Goal: Task Accomplishment & Management: Complete application form

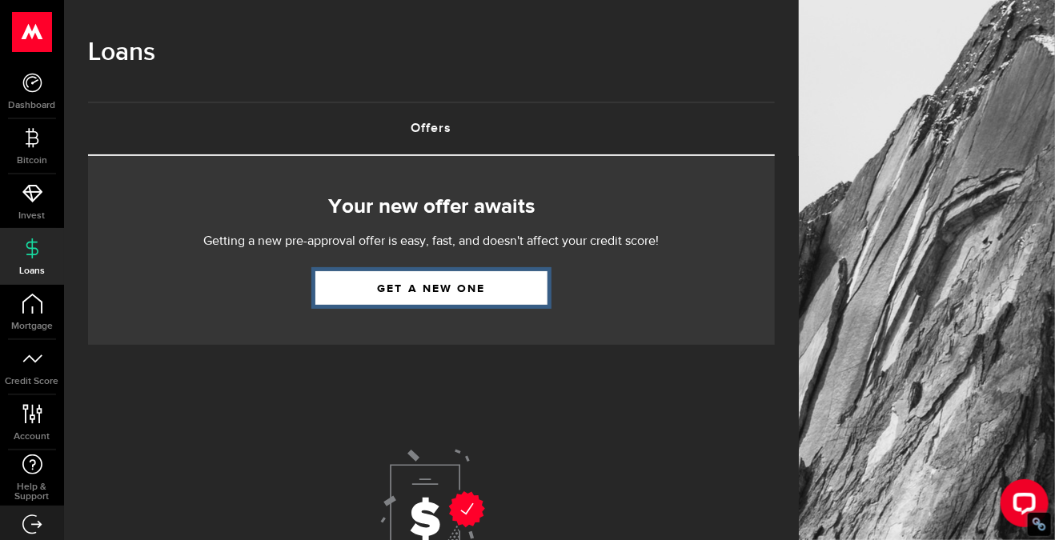
click at [423, 295] on link "Get a new one" at bounding box center [431, 288] width 232 height 34
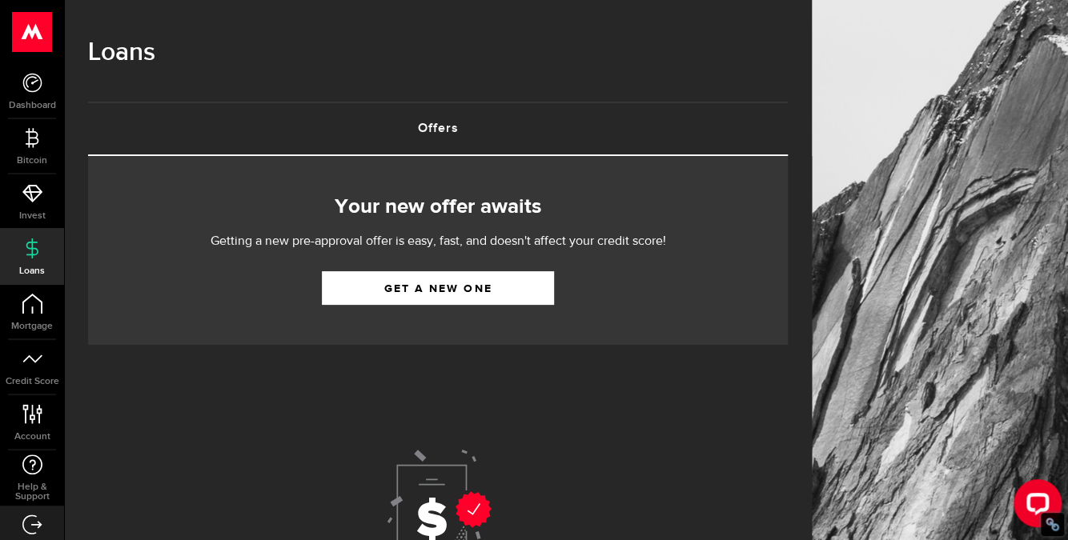
select select "Employed"
select select "7"
select select "8"
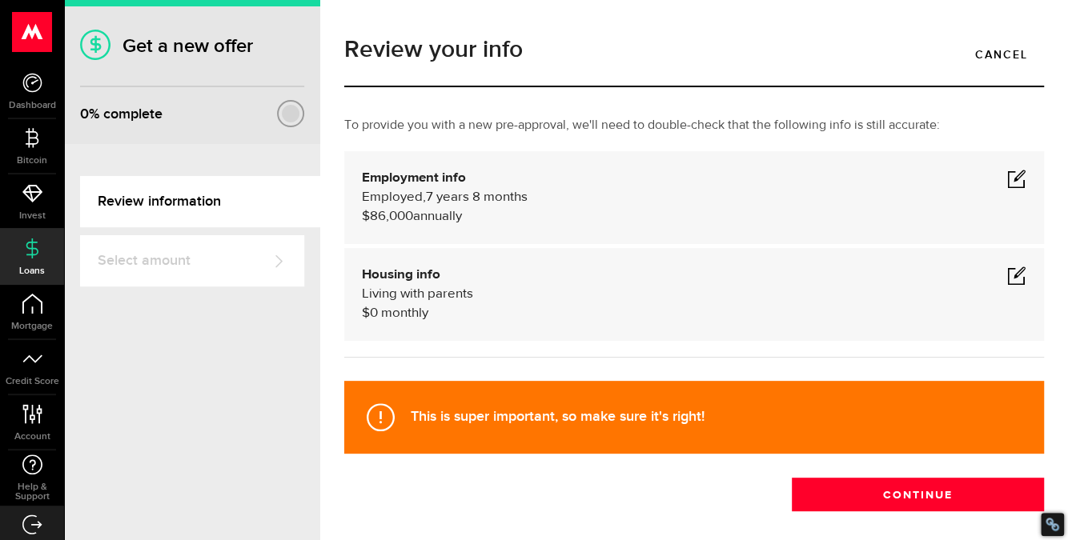
click at [1008, 180] on span at bounding box center [1016, 178] width 19 height 19
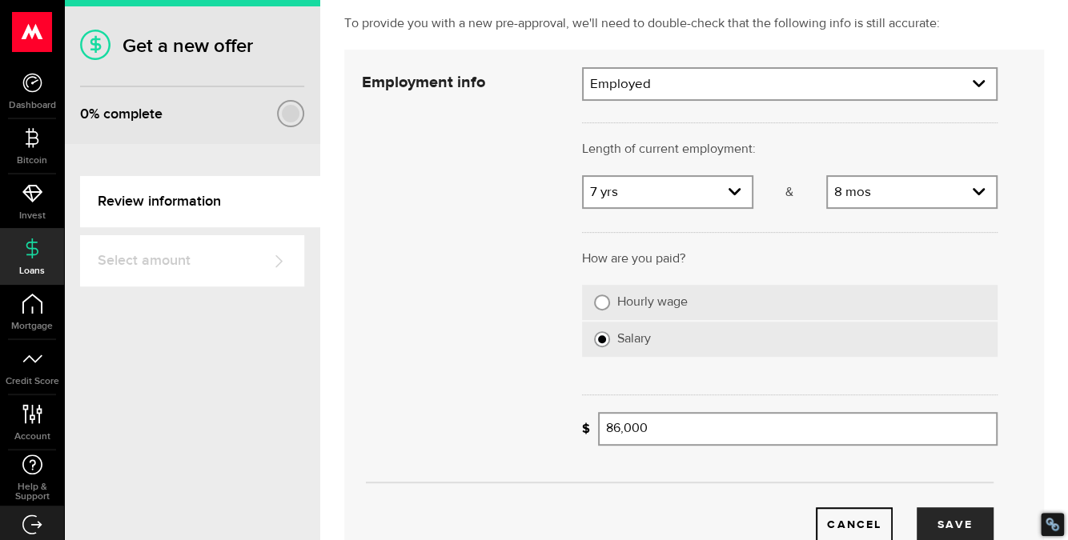
scroll to position [133, 0]
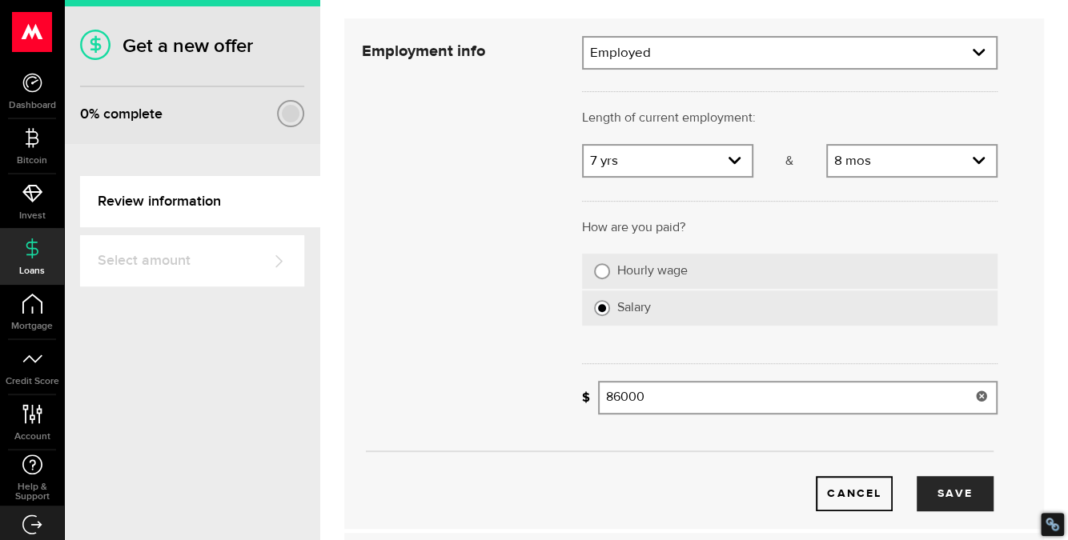
click at [685, 395] on input "86000" at bounding box center [797, 398] width 399 height 34
type input "104,999"
click at [717, 162] on link "expand select" at bounding box center [668, 161] width 168 height 30
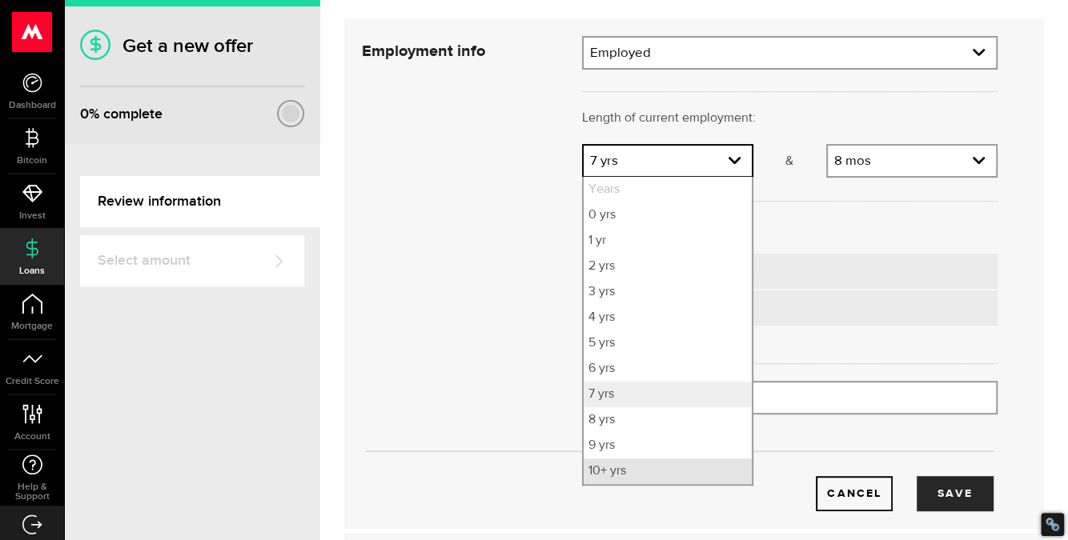
click at [637, 471] on li "10+ yrs" at bounding box center [668, 472] width 168 height 26
select select "10"
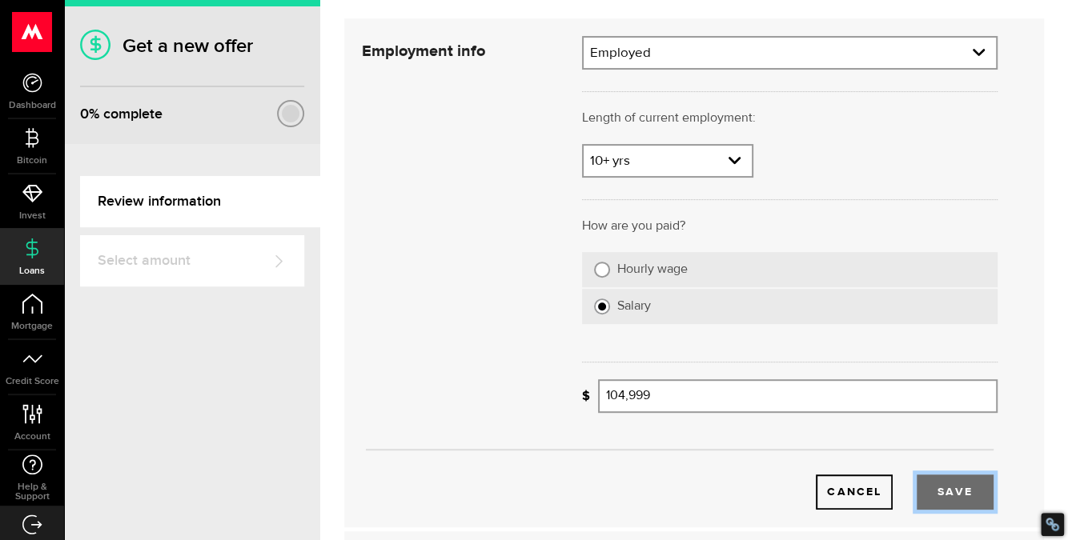
click at [928, 487] on button "Save" at bounding box center [954, 492] width 77 height 35
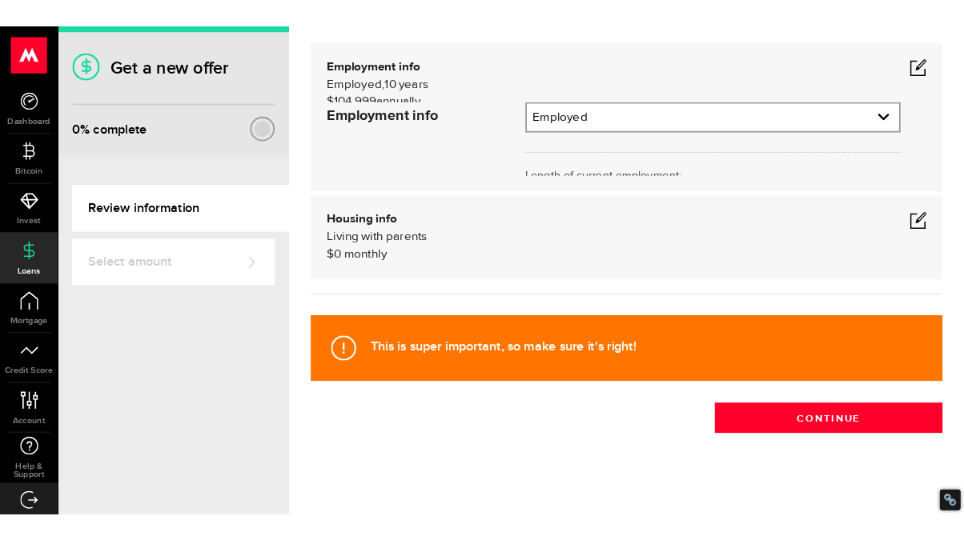
scroll to position [73, 0]
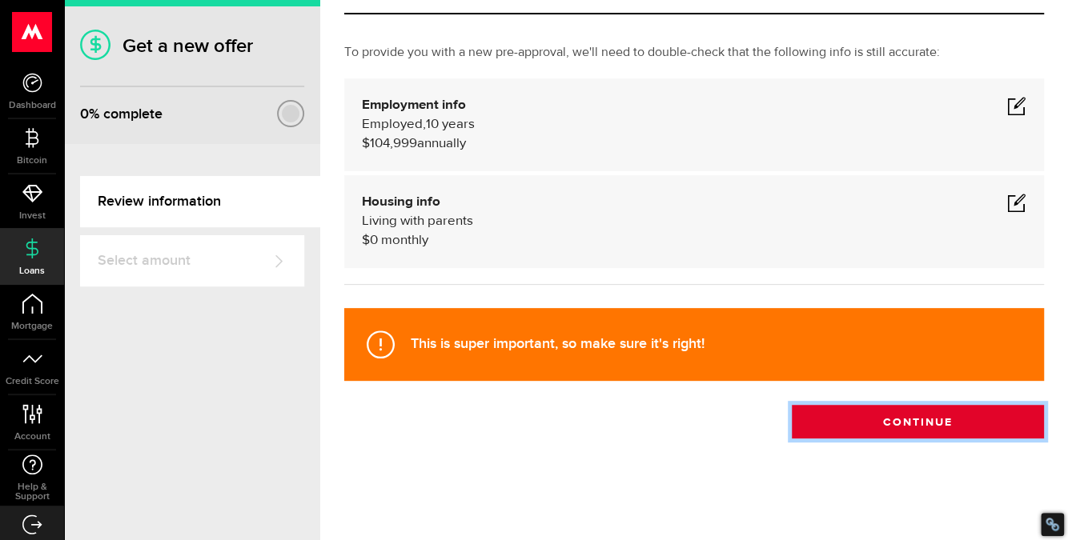
click at [890, 419] on button "Continue" at bounding box center [918, 422] width 252 height 34
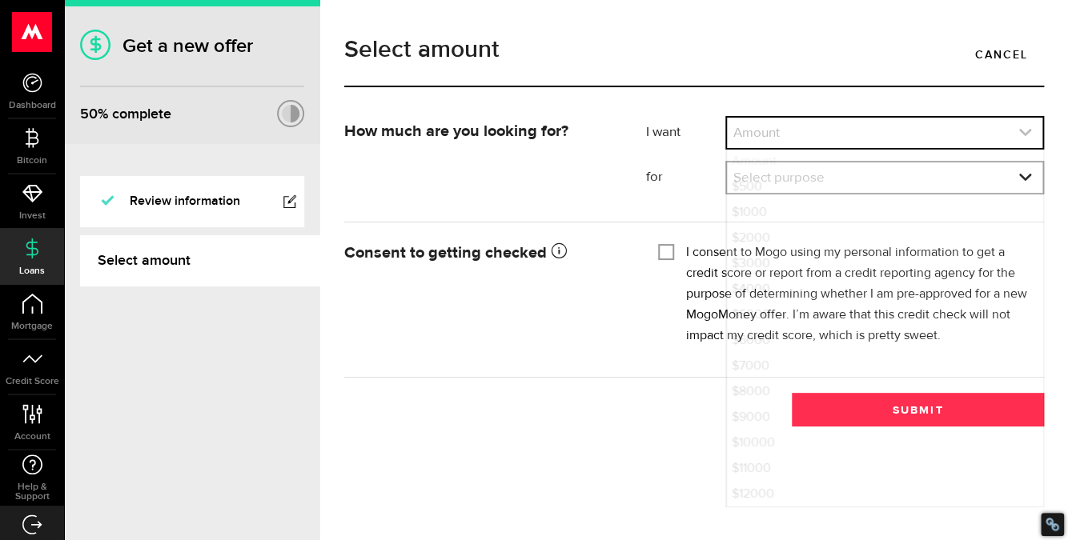
click at [868, 136] on link "expand select" at bounding box center [884, 133] width 315 height 30
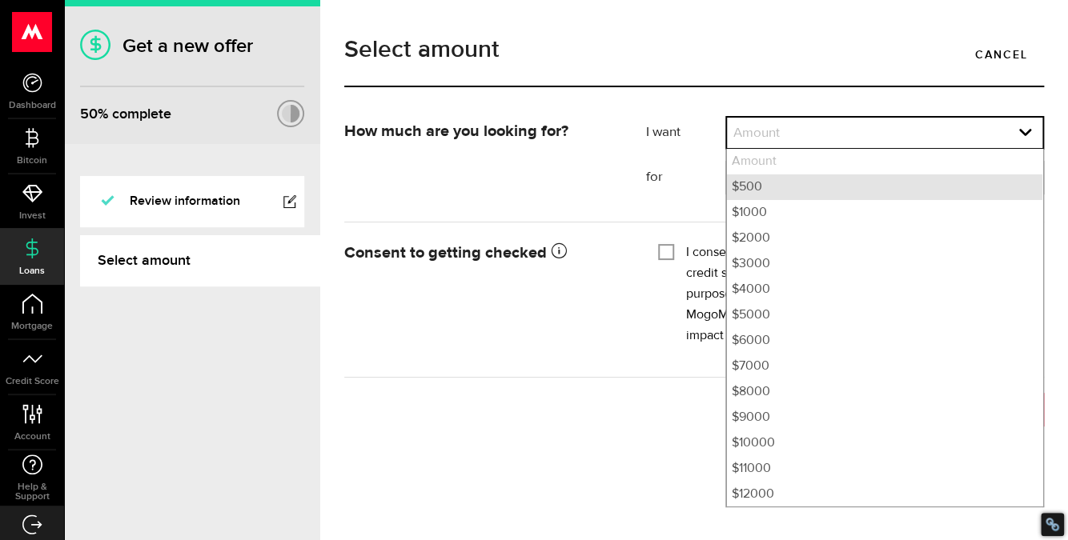
click at [819, 185] on li "$500" at bounding box center [884, 187] width 315 height 26
select select "500"
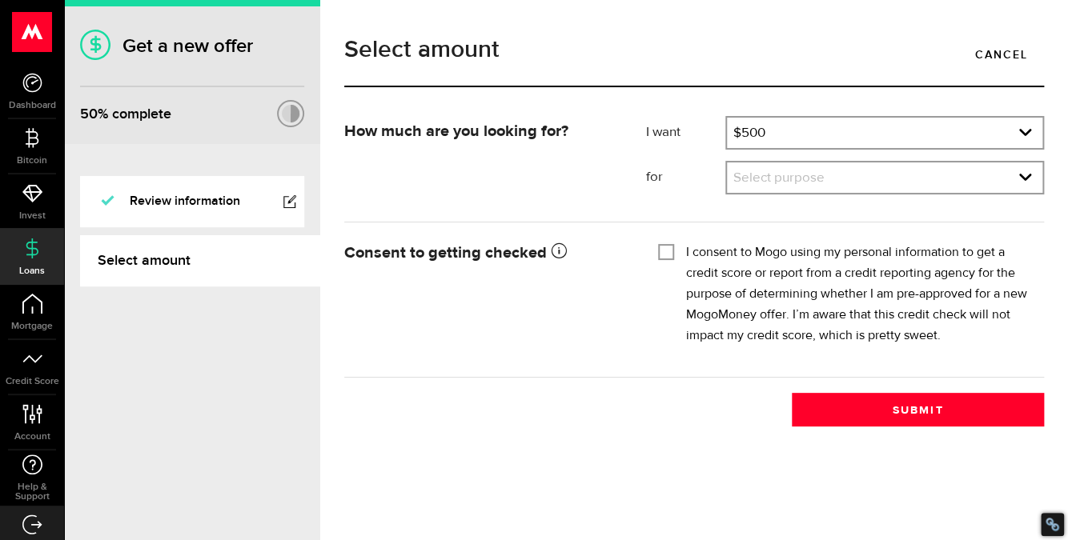
click at [822, 182] on link "expand select" at bounding box center [884, 177] width 315 height 30
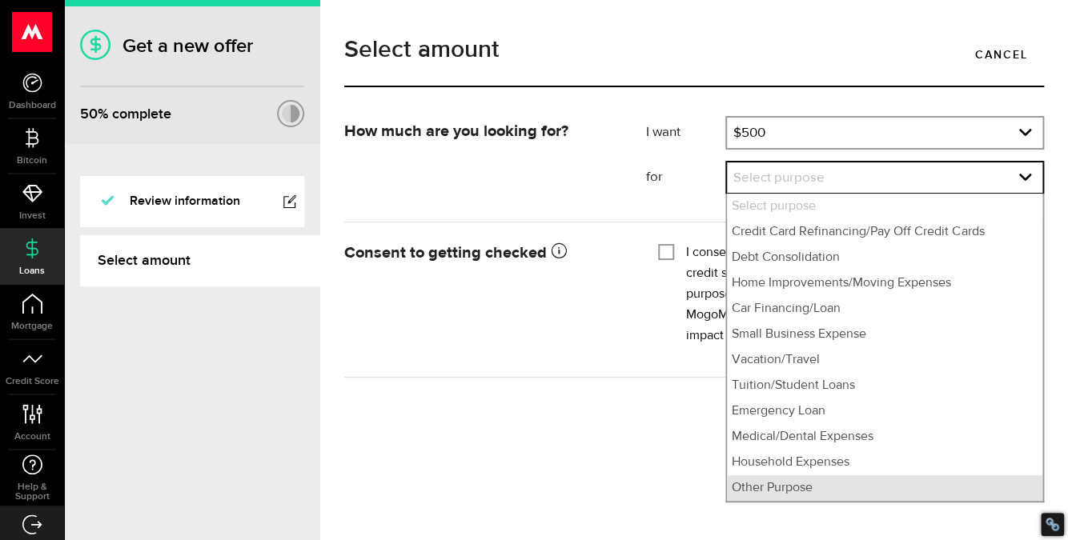
click at [816, 492] on li "Other Purpose" at bounding box center [884, 488] width 315 height 26
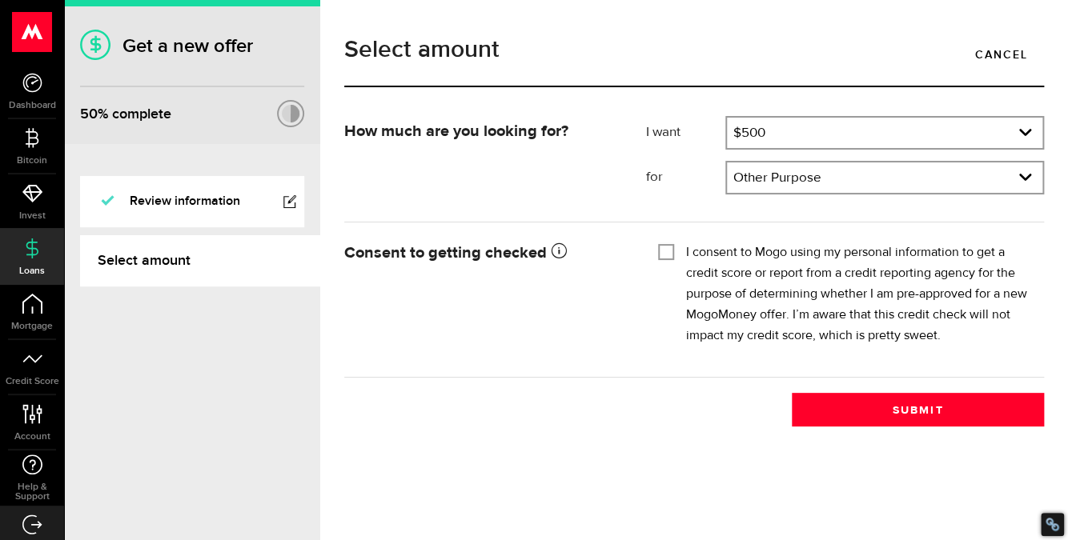
click at [793, 161] on div "Other Purpose Select purpose Credit Card Refinancing/Pay Off Credit Cards Debt …" at bounding box center [884, 178] width 319 height 34
click at [789, 174] on link "expand select" at bounding box center [884, 177] width 315 height 30
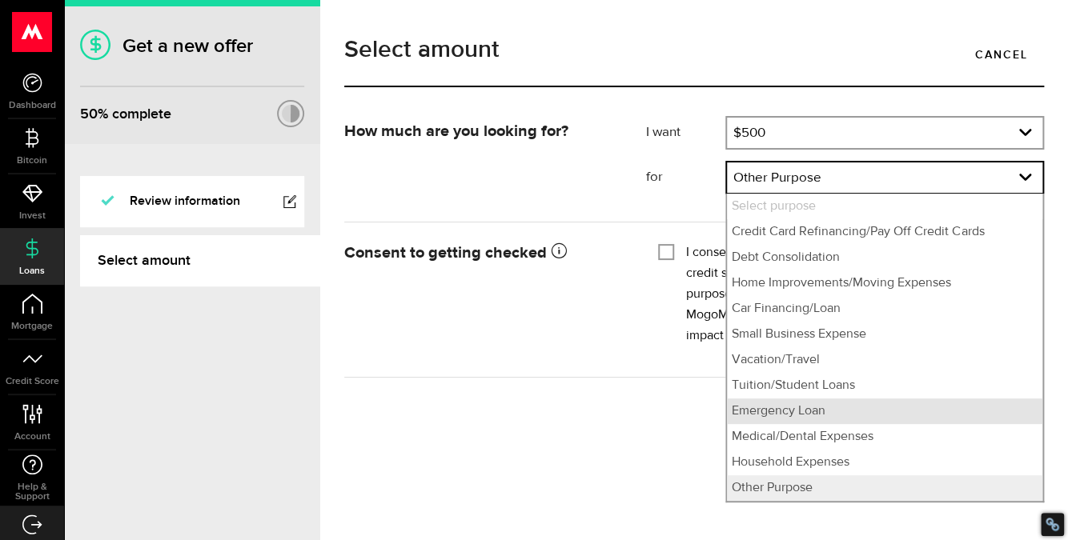
click at [776, 405] on li "Emergency Loan" at bounding box center [884, 412] width 315 height 26
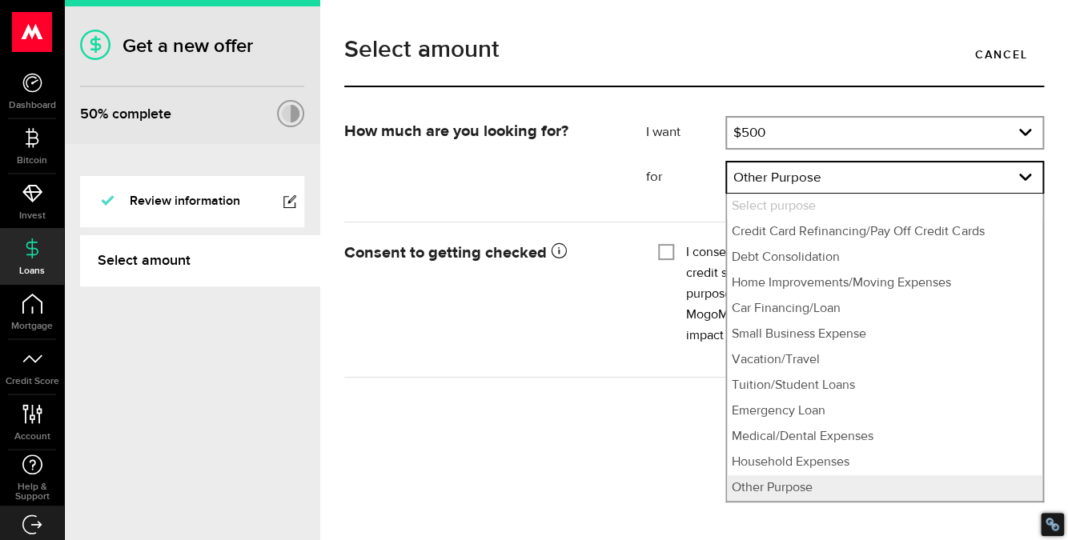
select select "Emergency Loan"
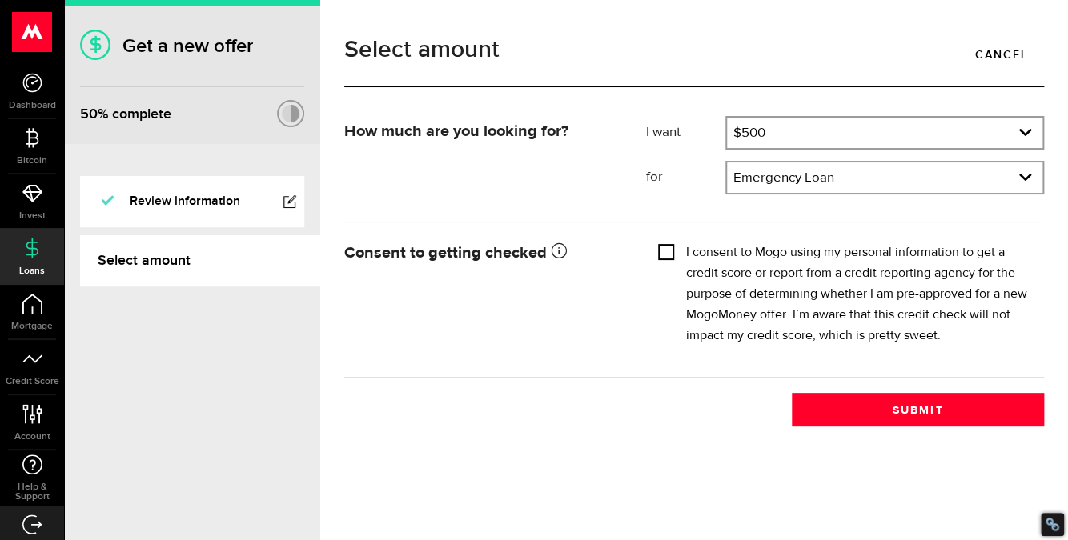
click at [663, 255] on input "I consent to Mogo using my personal information to get a credit score or report…" at bounding box center [666, 251] width 16 height 16
checkbox input "true"
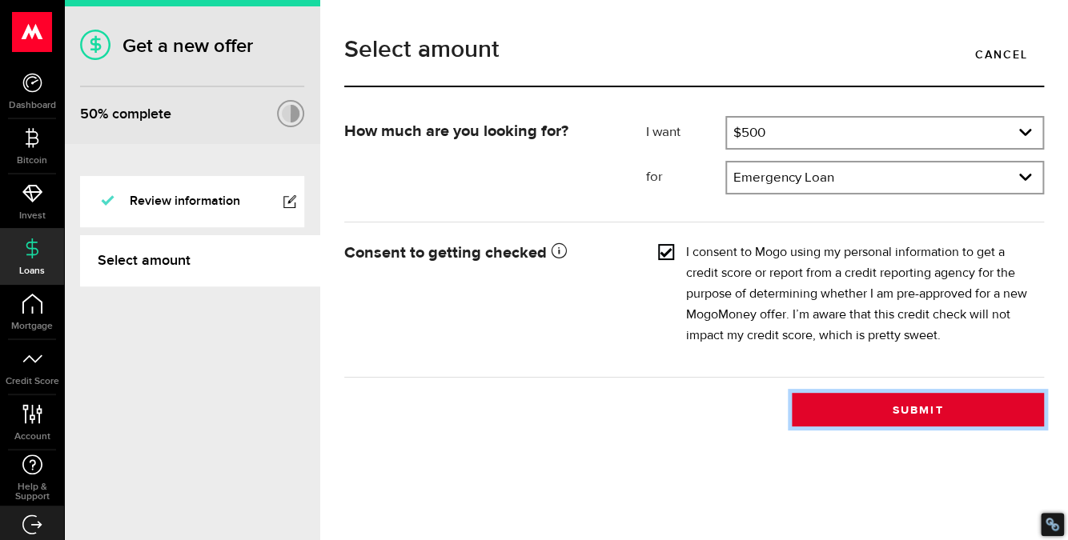
click at [909, 408] on button "Submit" at bounding box center [918, 410] width 252 height 34
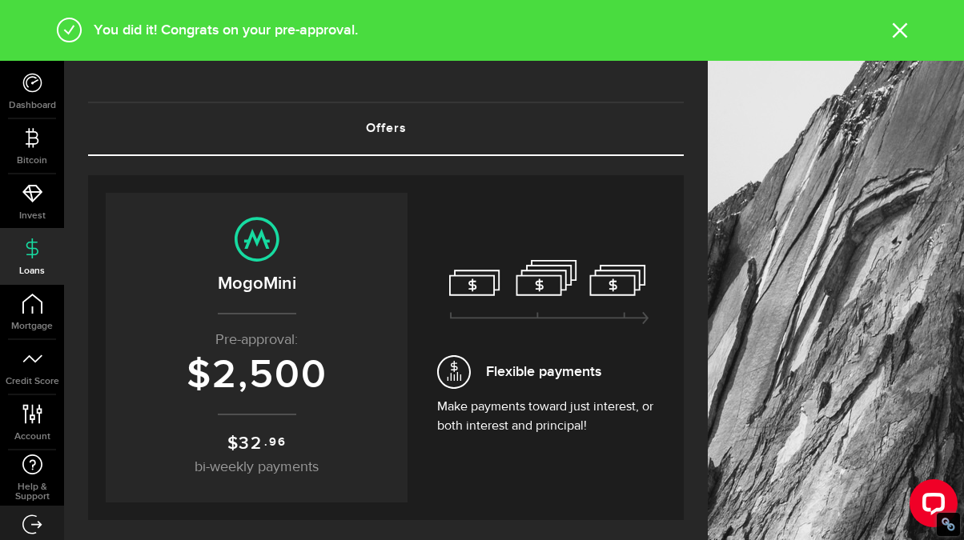
scroll to position [133, 0]
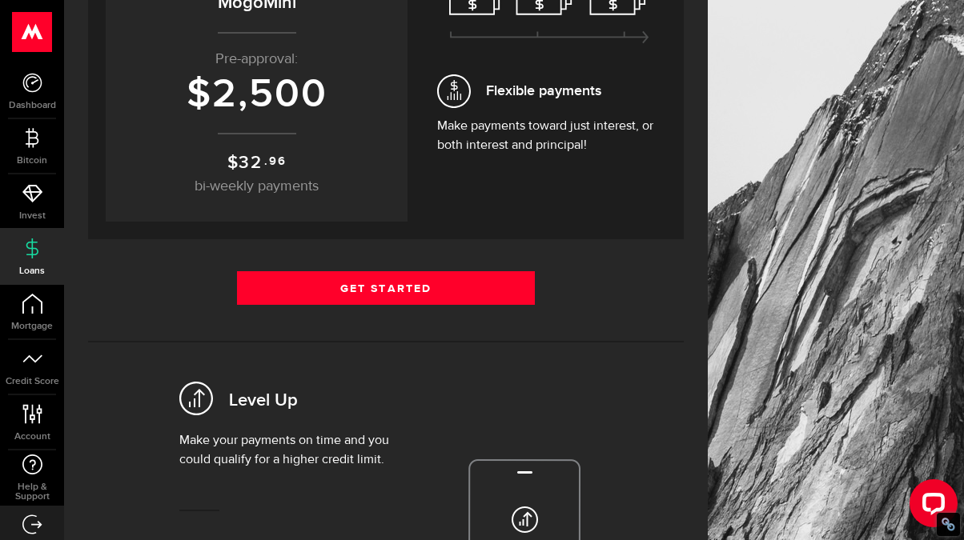
scroll to position [133, 0]
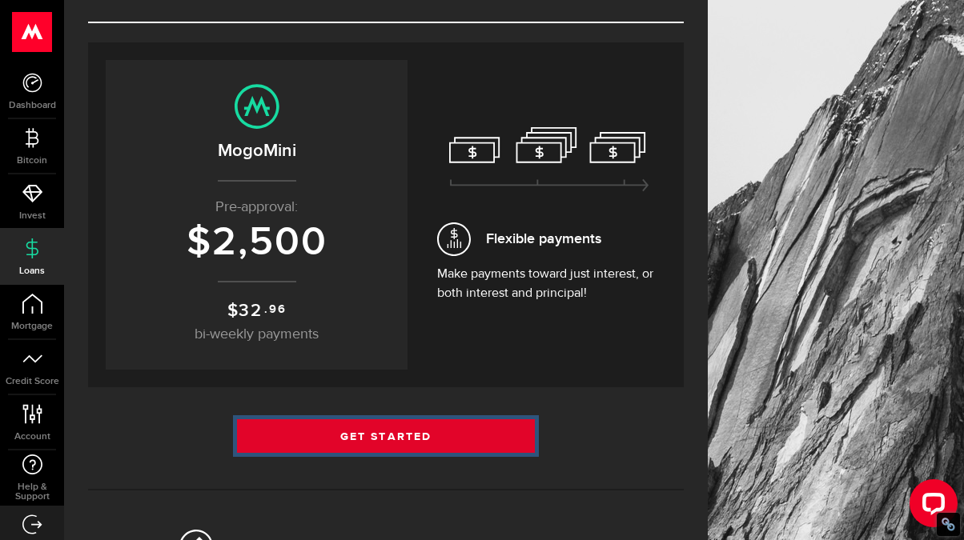
click at [400, 434] on link "Get Started" at bounding box center [386, 436] width 298 height 34
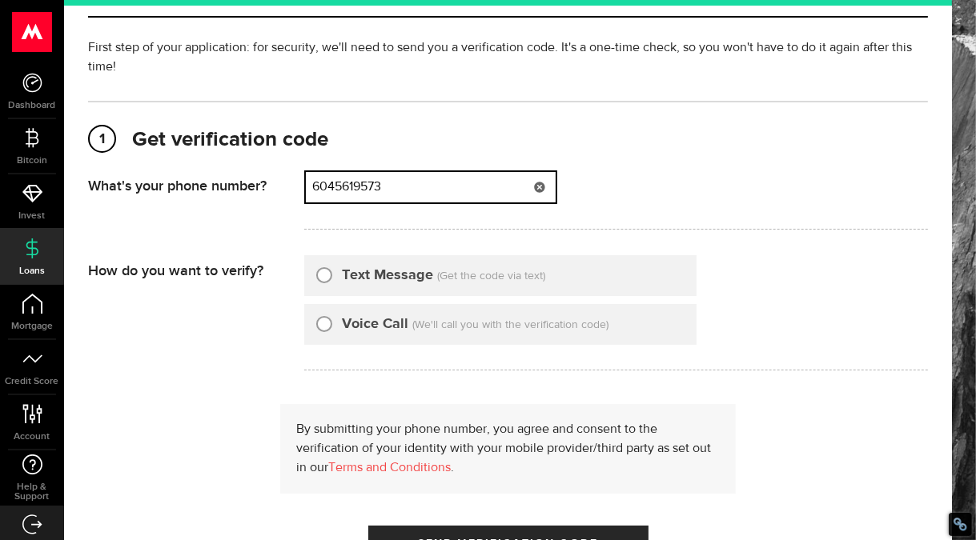
click at [423, 203] on input "6045619573" at bounding box center [431, 187] width 250 height 30
click at [357, 203] on input "6045619573" at bounding box center [431, 187] width 250 height 30
drag, startPoint x: 357, startPoint y: 259, endPoint x: 375, endPoint y: 259, distance: 17.6
click at [375, 203] on input "6045619573" at bounding box center [431, 187] width 250 height 30
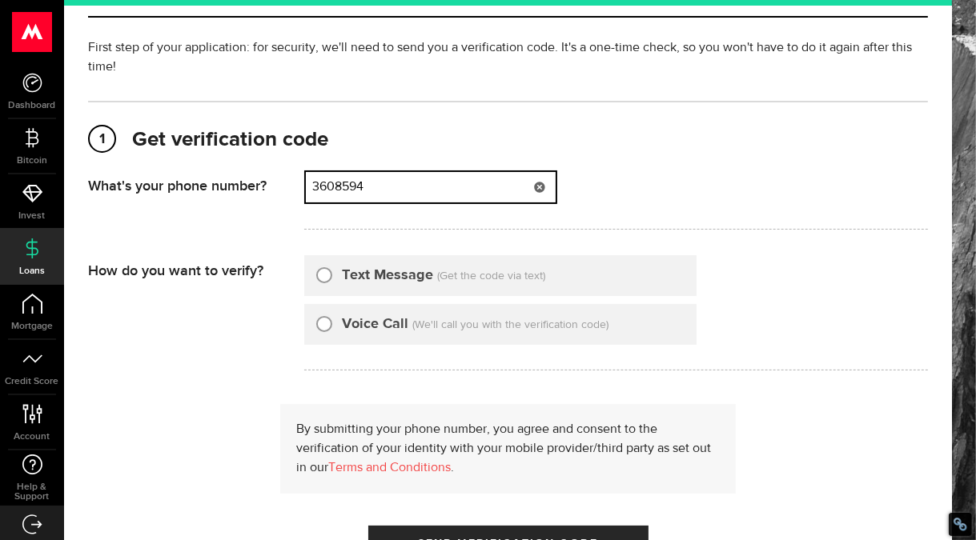
type input "3608594"
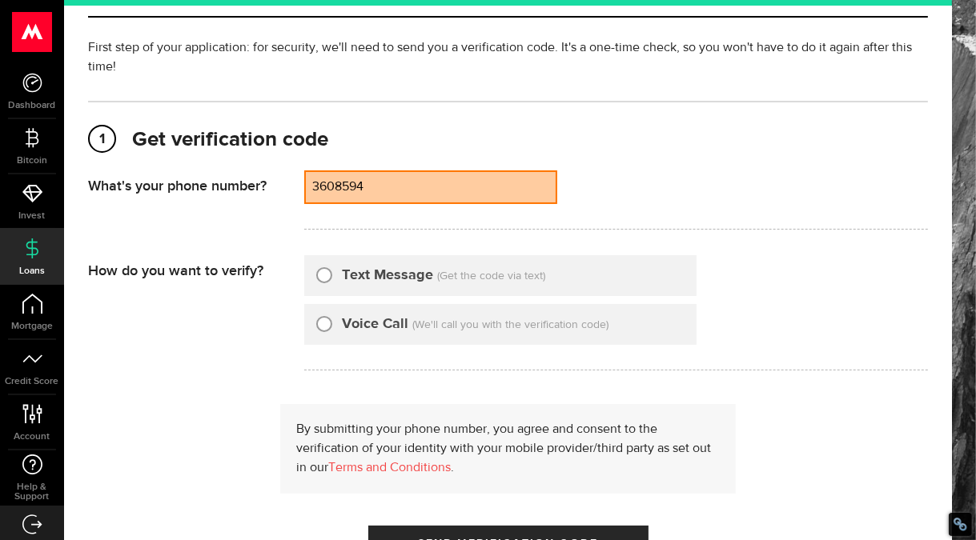
click at [356, 287] on label "Text Message" at bounding box center [387, 276] width 91 height 22
click at [332, 281] on input "Text Message" at bounding box center [324, 273] width 16 height 16
radio input "true"
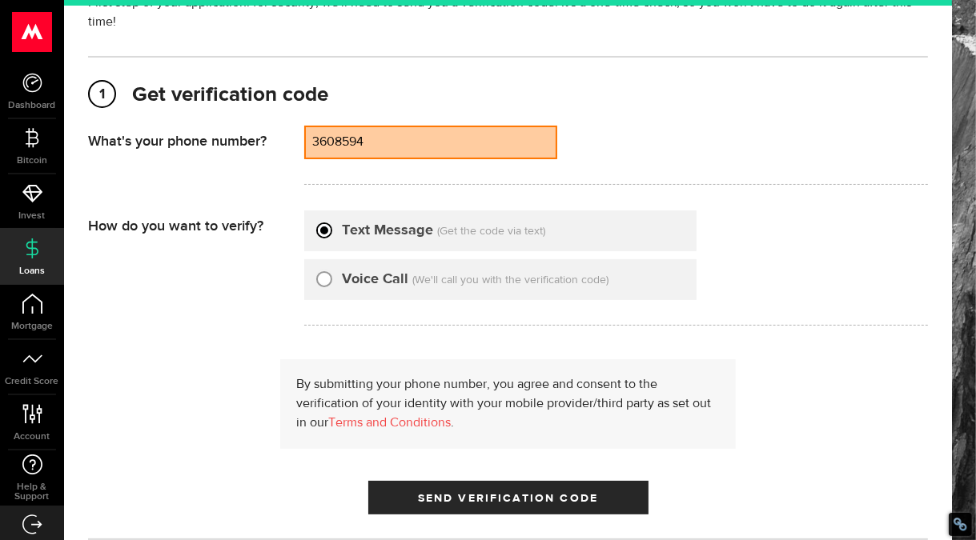
scroll to position [86, 0]
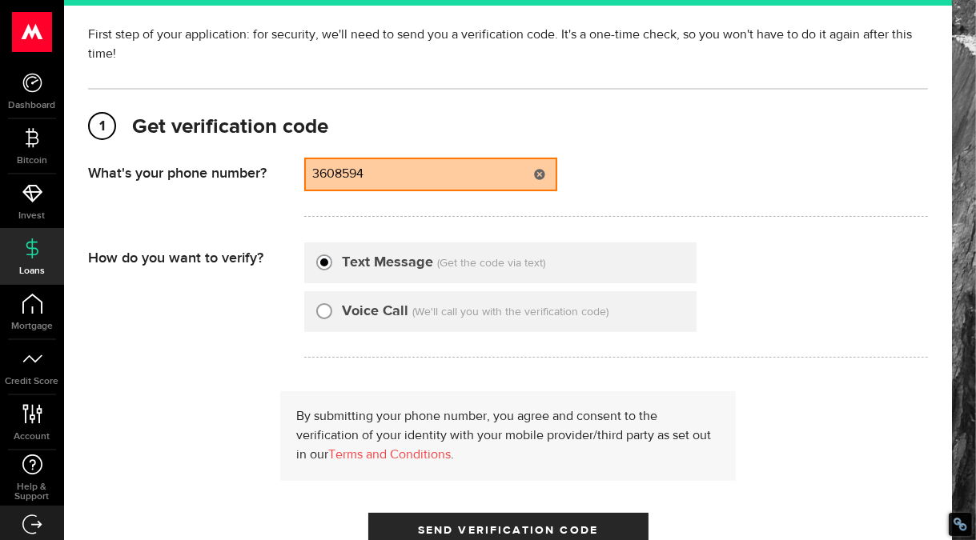
click at [419, 167] on input "3608594" at bounding box center [431, 174] width 250 height 30
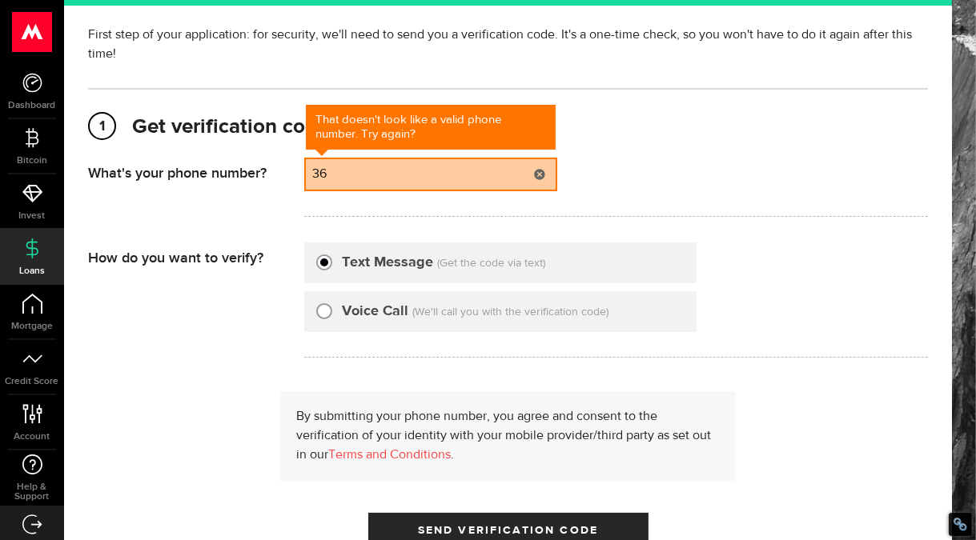
type input "3"
click at [650, 187] on div "That doesn't look like a valid phone number. Try again? 6043608594 (000) 000-00…" at bounding box center [616, 187] width 624 height 59
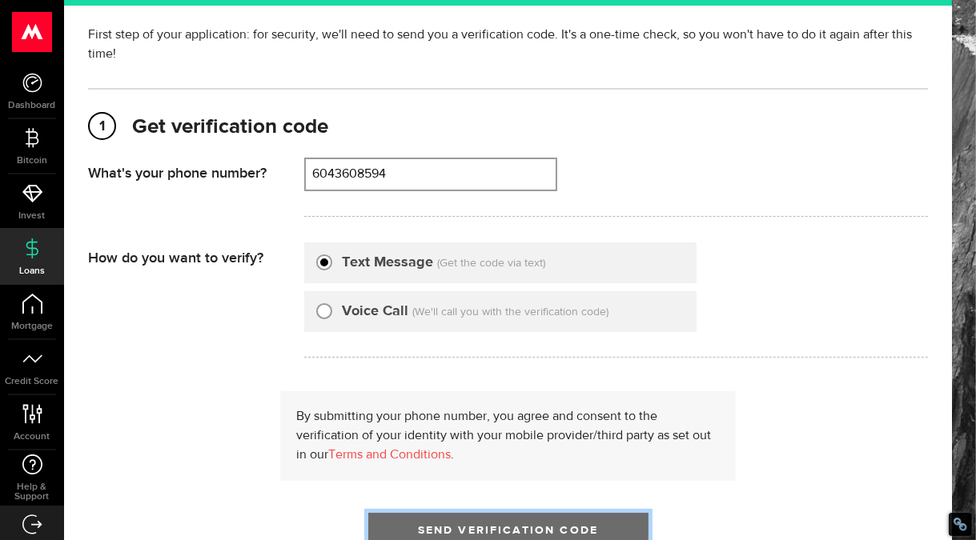
click at [501, 534] on span "submit" at bounding box center [507, 534] width 22 height 22
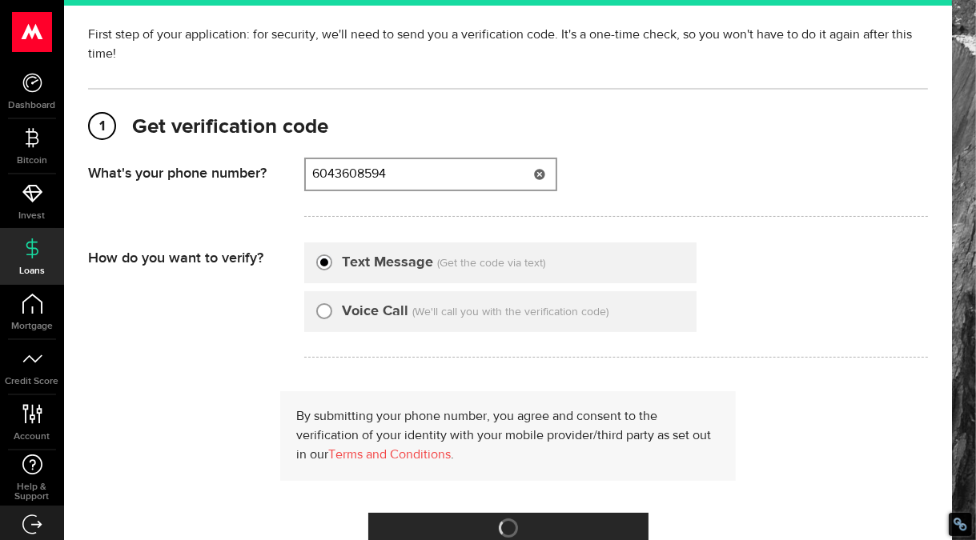
type input "6043608594"
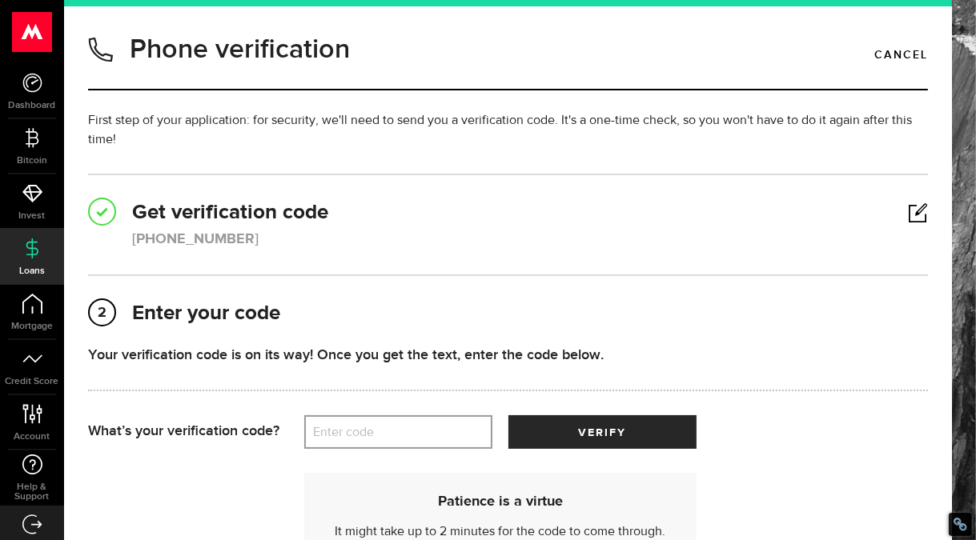
click at [397, 443] on label "Enter code" at bounding box center [398, 432] width 188 height 33
click at [397, 443] on input "Enter code" at bounding box center [398, 432] width 188 height 34
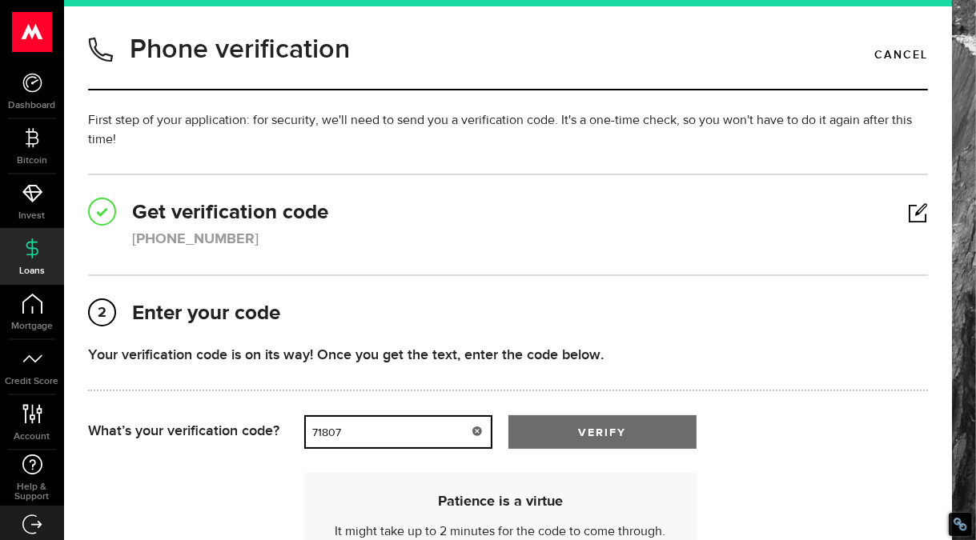
type input "71807"
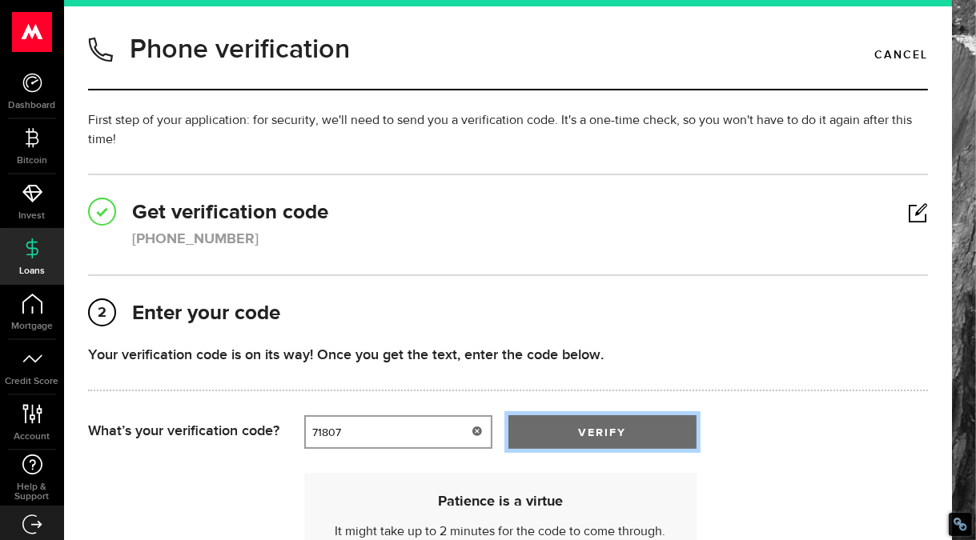
click at [608, 423] on button "verify" at bounding box center [602, 432] width 188 height 34
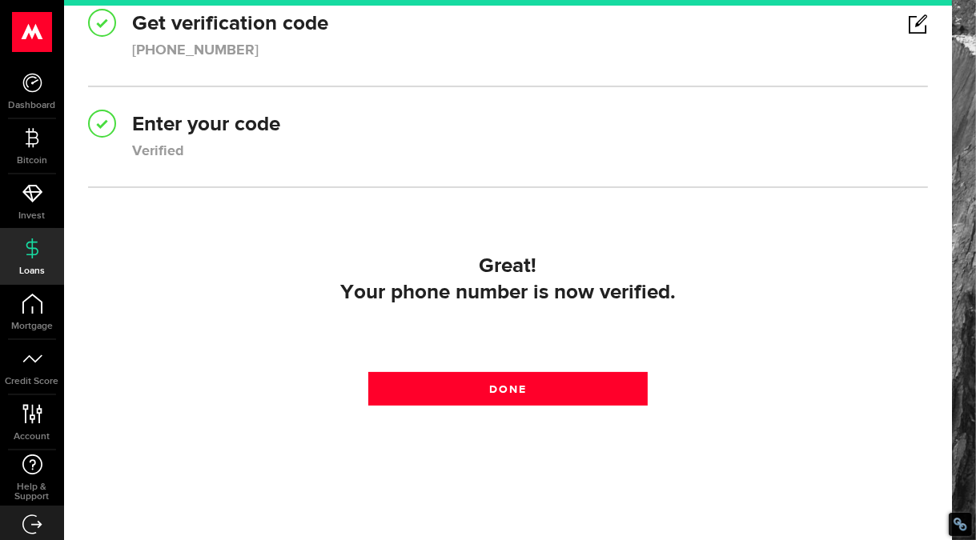
scroll to position [218, 0]
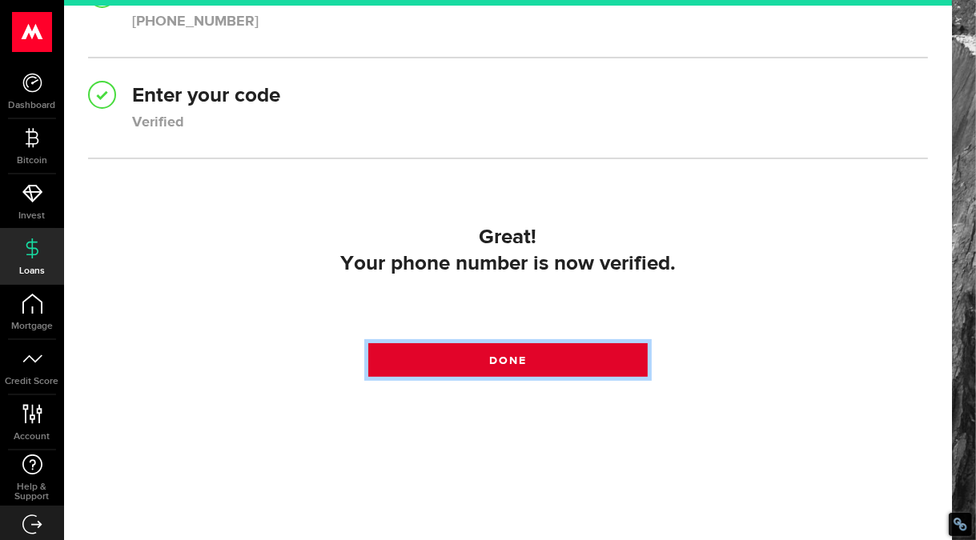
click at [525, 369] on link "Done" at bounding box center [508, 360] width 280 height 34
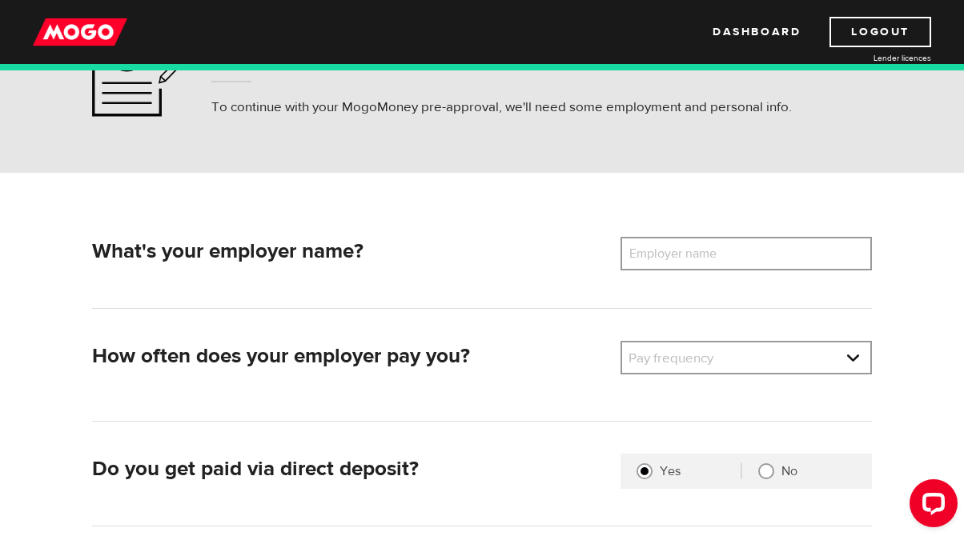
scroll to position [133, 0]
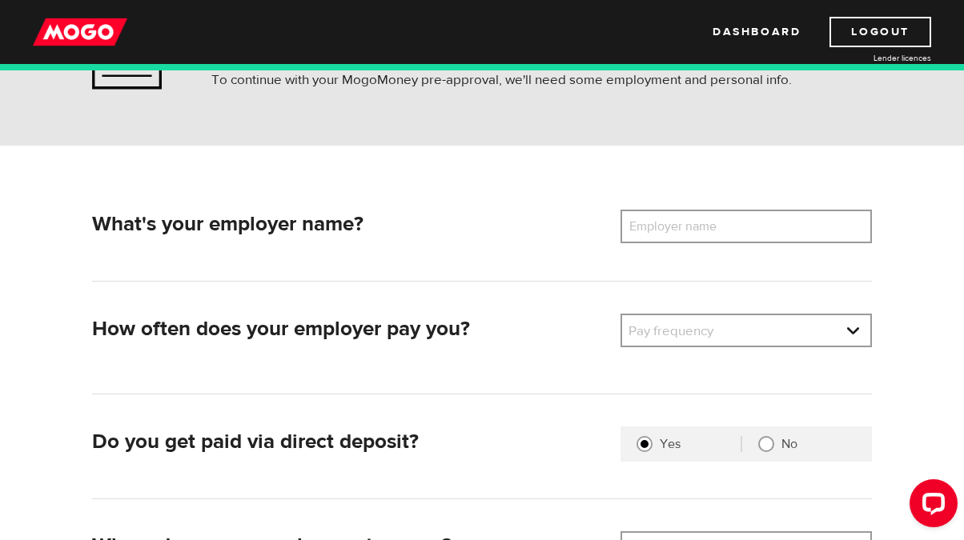
click at [692, 227] on label "Employer name" at bounding box center [684, 227] width 129 height 34
click at [692, 227] on input "Employer name" at bounding box center [745, 227] width 251 height 34
type input "Sportradar LLC"
click at [724, 333] on link at bounding box center [746, 330] width 248 height 30
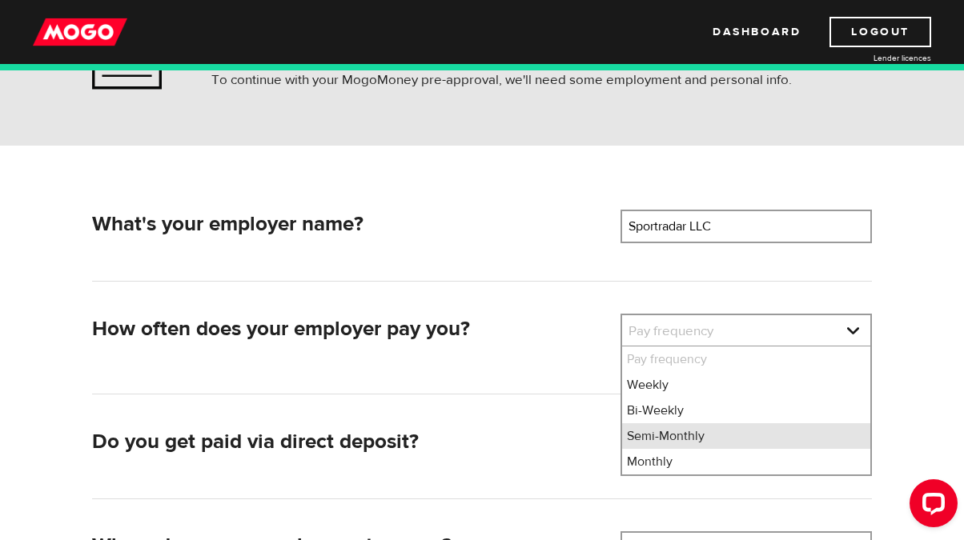
click at [714, 431] on li "Semi-Monthly" at bounding box center [746, 436] width 248 height 26
select select "3"
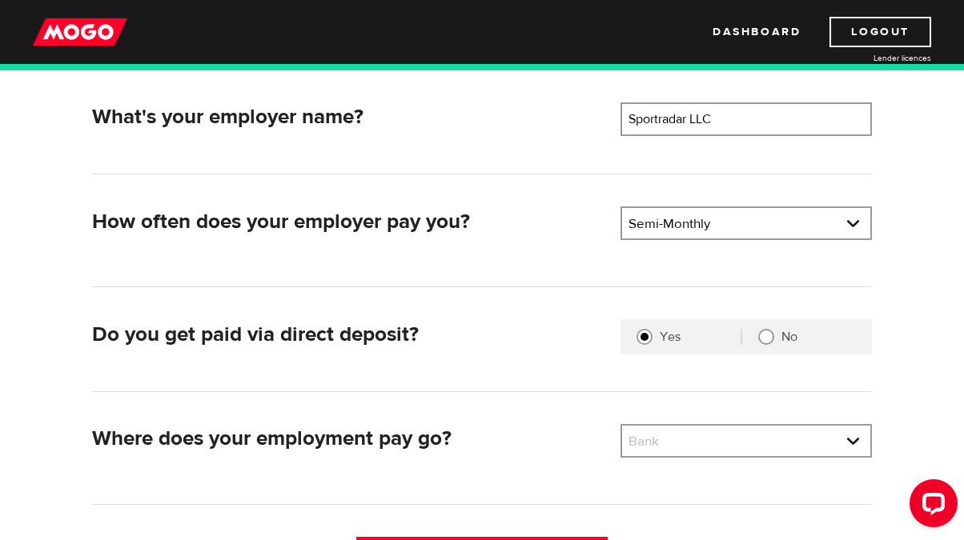
scroll to position [267, 0]
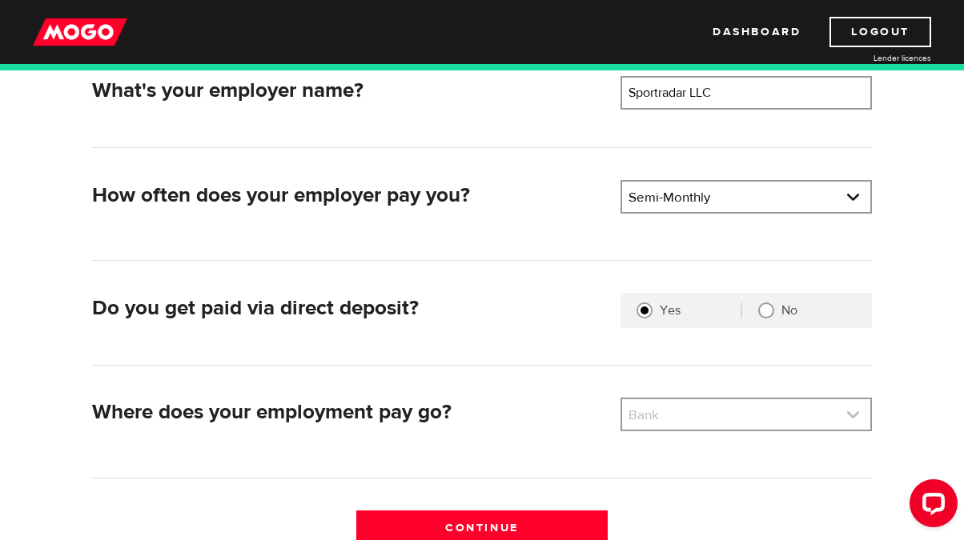
click at [711, 409] on link at bounding box center [746, 414] width 248 height 30
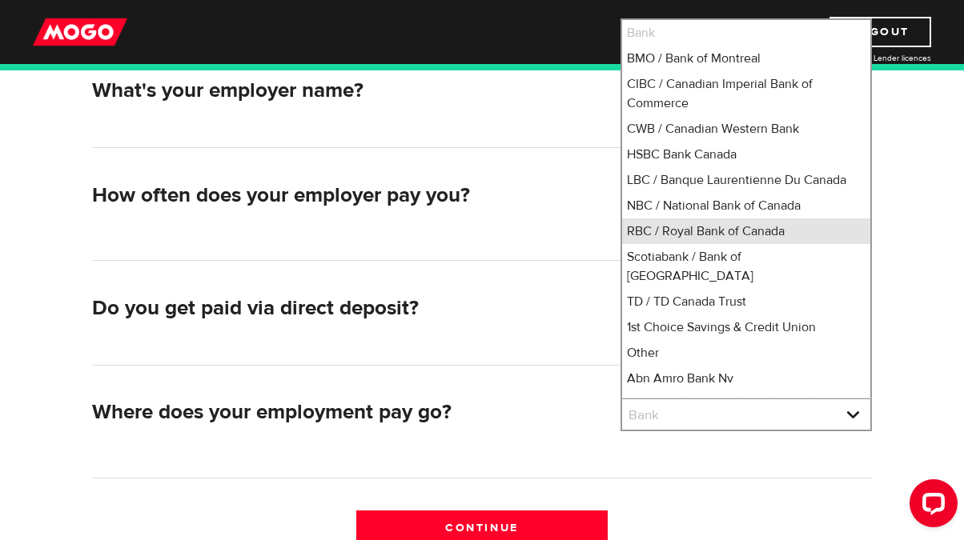
click at [700, 239] on li "RBC / Royal Bank of Canada" at bounding box center [746, 232] width 248 height 26
select select "8"
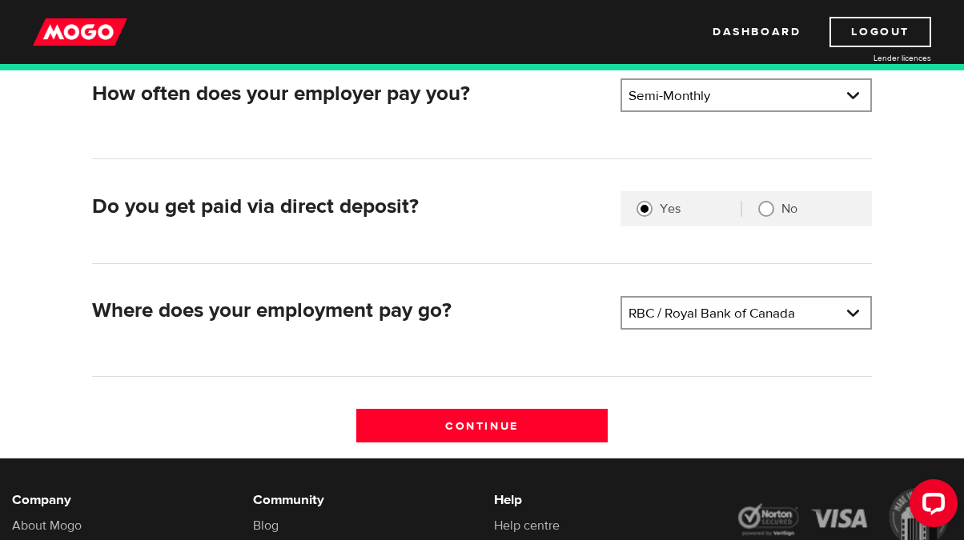
scroll to position [400, 0]
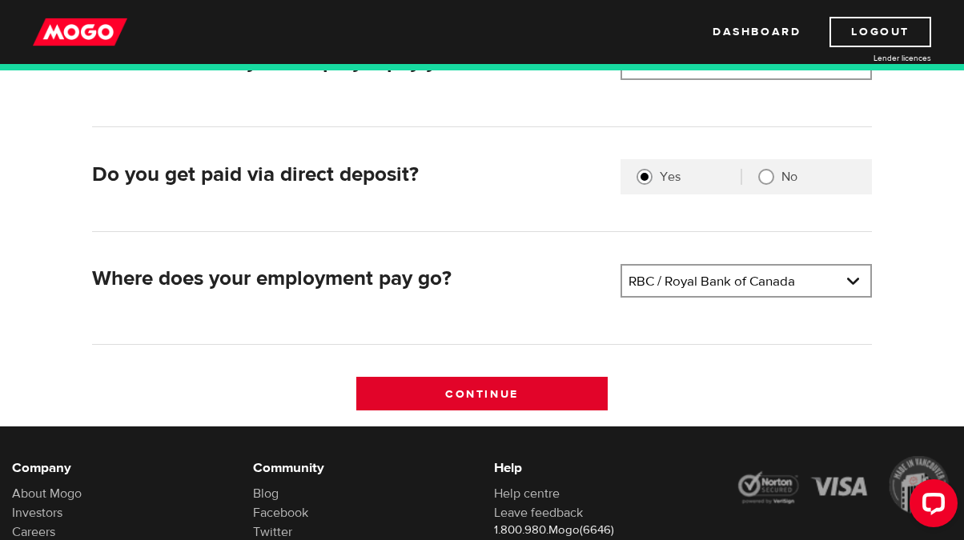
click at [504, 387] on input "Continue" at bounding box center [481, 394] width 251 height 34
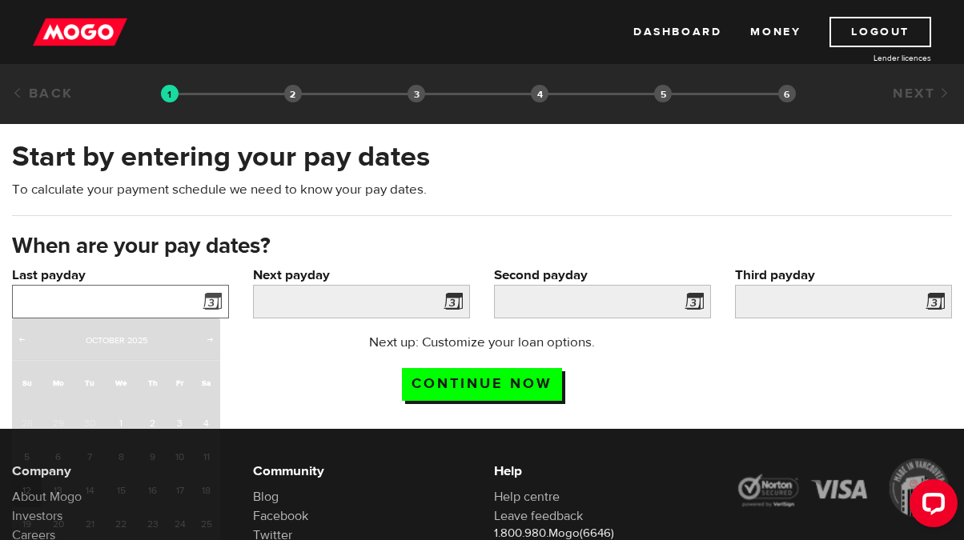
click at [110, 297] on input "Last payday" at bounding box center [120, 302] width 217 height 34
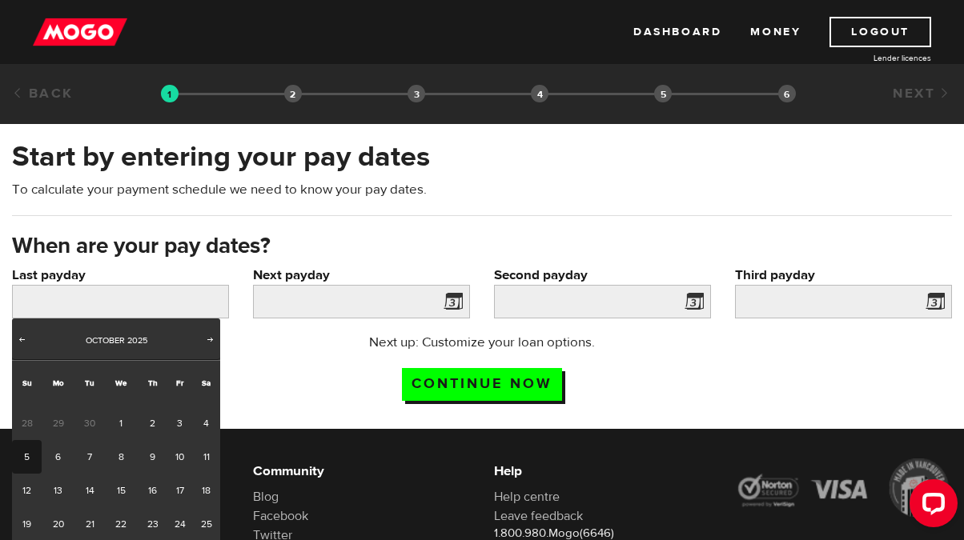
click at [26, 460] on link "5" at bounding box center [27, 457] width 30 height 34
type input "[DATE]"
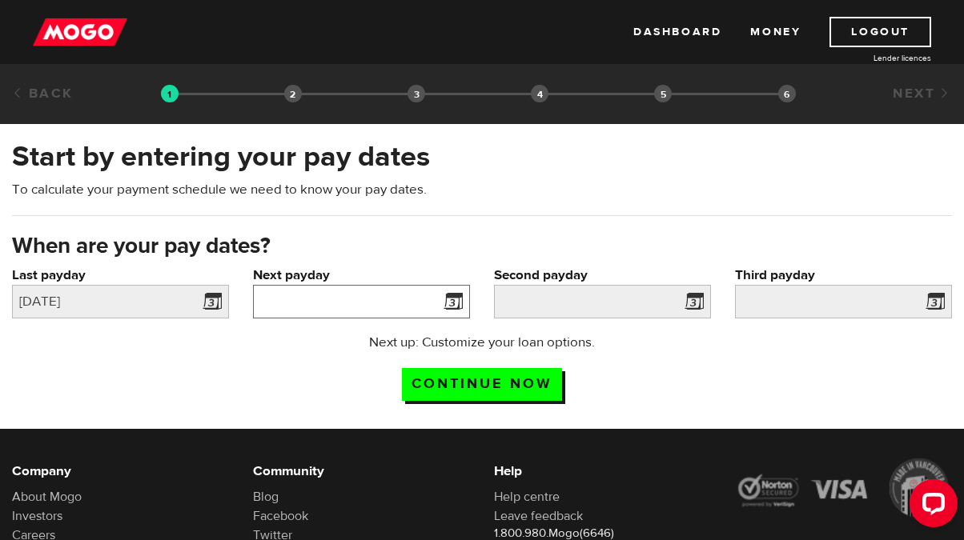
click at [418, 299] on input "Next payday" at bounding box center [361, 302] width 217 height 34
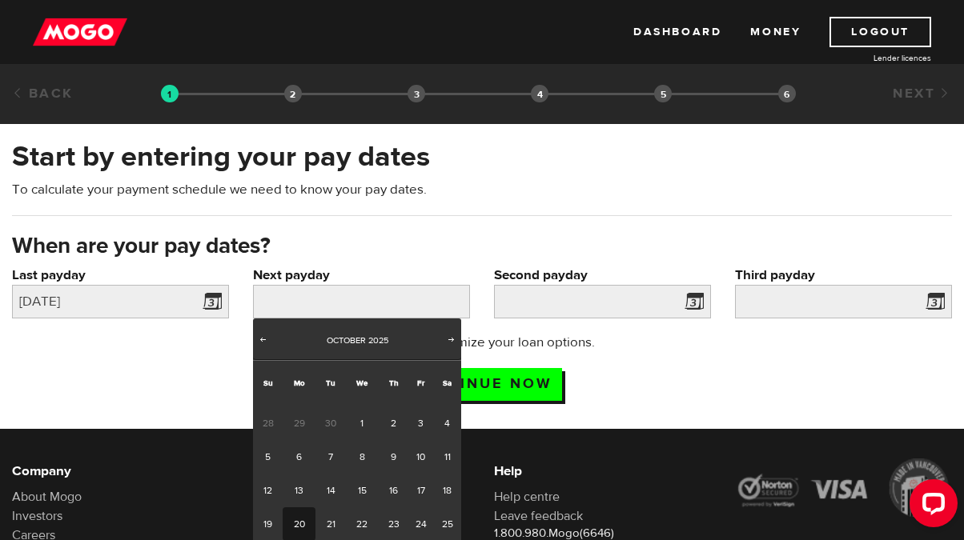
click at [305, 521] on link "20" at bounding box center [299, 524] width 33 height 34
type input "[DATE]"
type input "2025/11/4"
type input "2025/11/19"
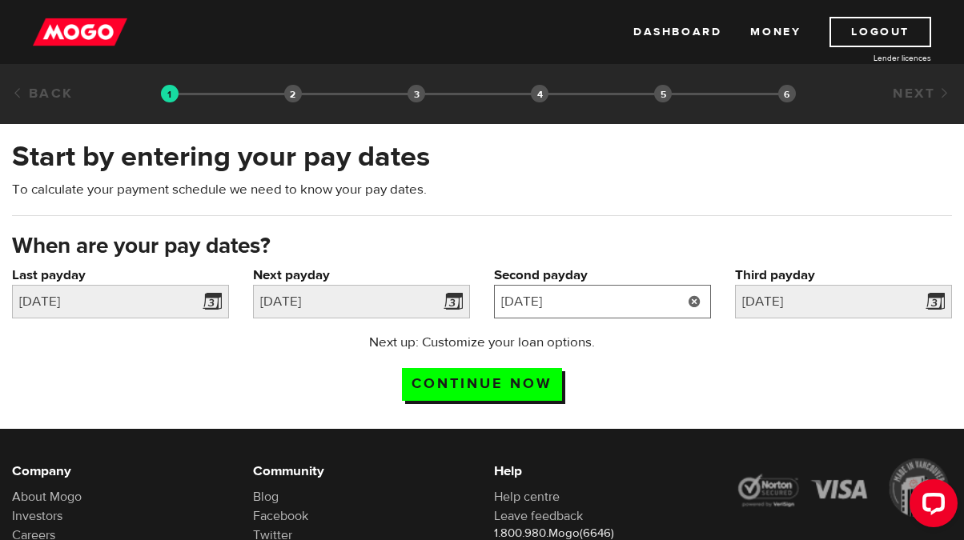
click at [620, 299] on input "2025/11/4" at bounding box center [602, 302] width 217 height 34
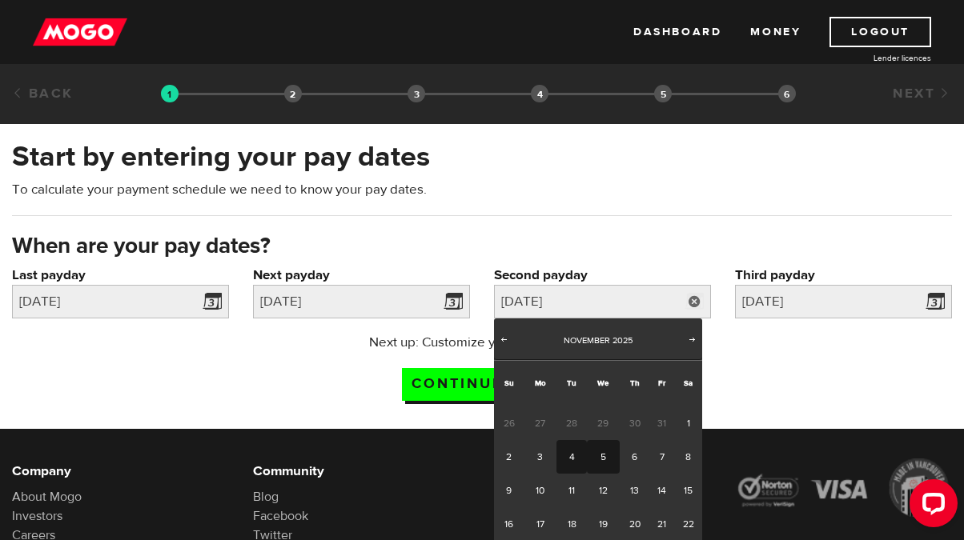
click at [602, 458] on link "5" at bounding box center [603, 457] width 33 height 34
type input "[DATE]"
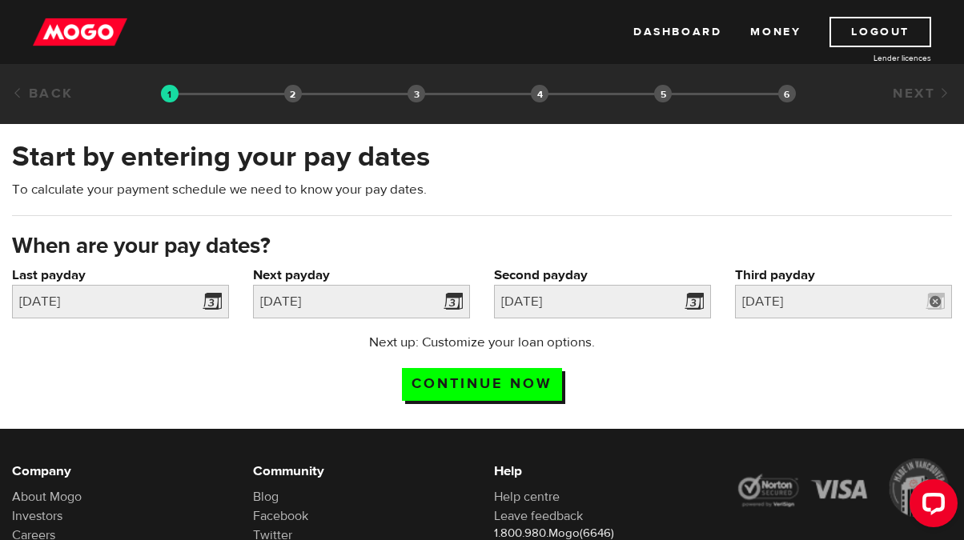
click at [809, 279] on label "Third payday" at bounding box center [843, 275] width 217 height 19
click at [809, 285] on input "2025/11/19" at bounding box center [843, 302] width 217 height 34
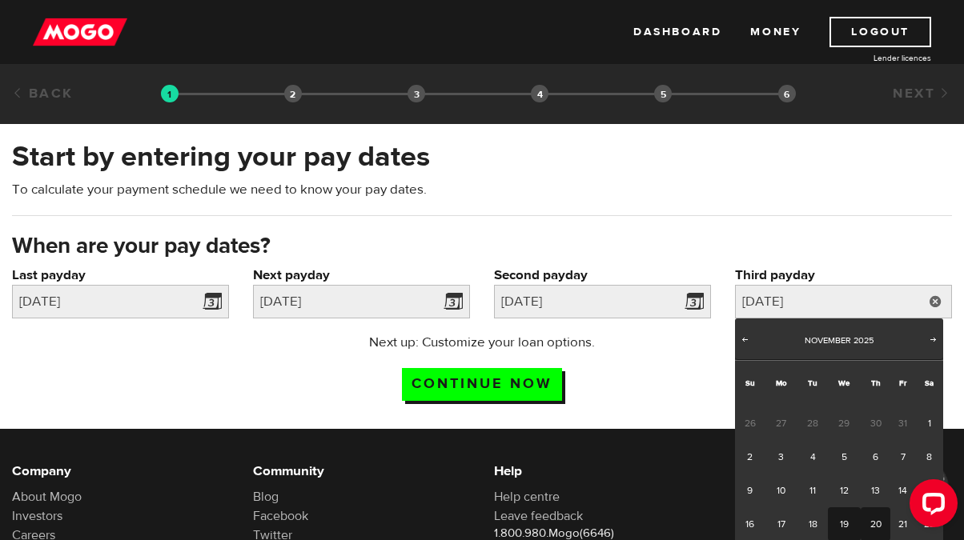
click at [873, 525] on link "20" at bounding box center [875, 524] width 30 height 34
type input "[DATE]"
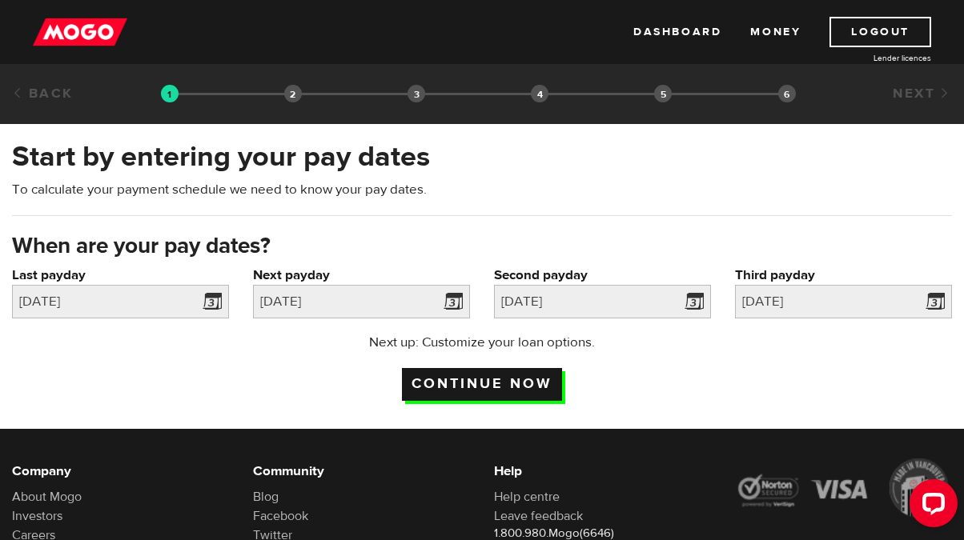
click at [470, 379] on input "Continue now" at bounding box center [482, 384] width 160 height 33
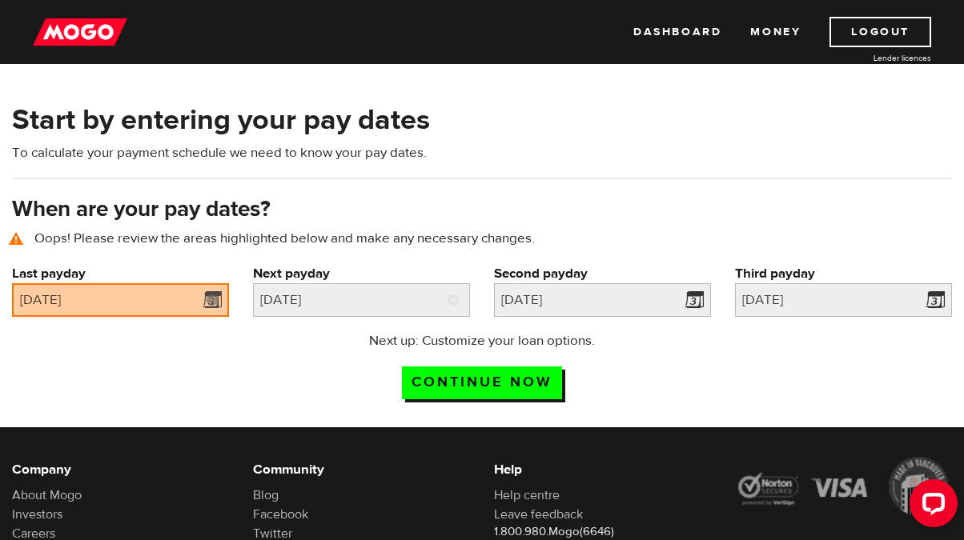
scroll to position [73, 0]
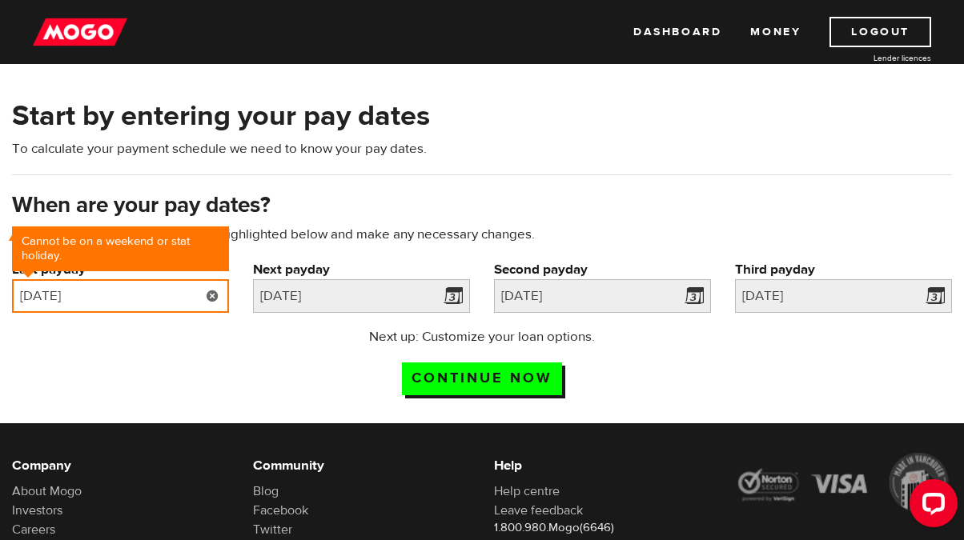
click at [91, 297] on input "[DATE]" at bounding box center [120, 296] width 217 height 34
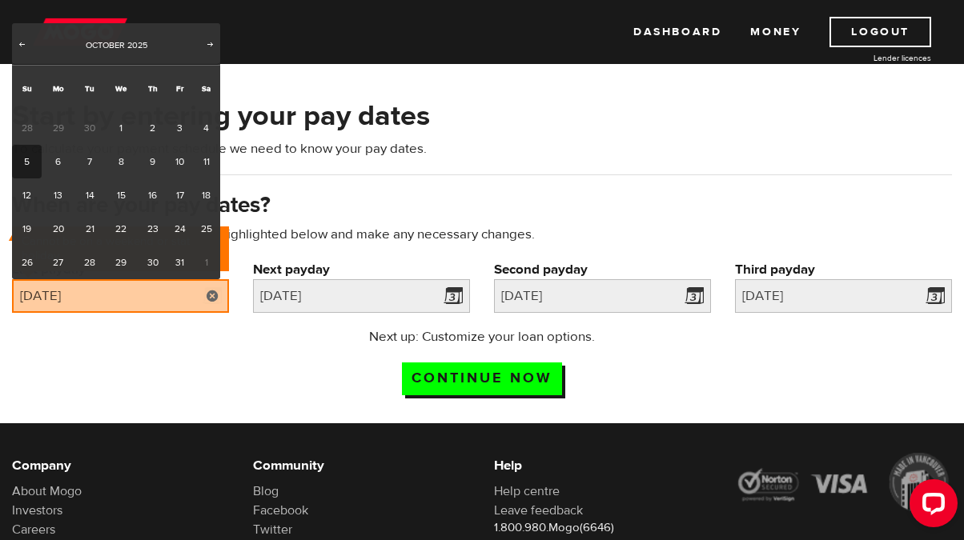
click at [503, 159] on div "Start by entering your pay dates To calculate your payment schedule we need to …" at bounding box center [482, 144] width 964 height 94
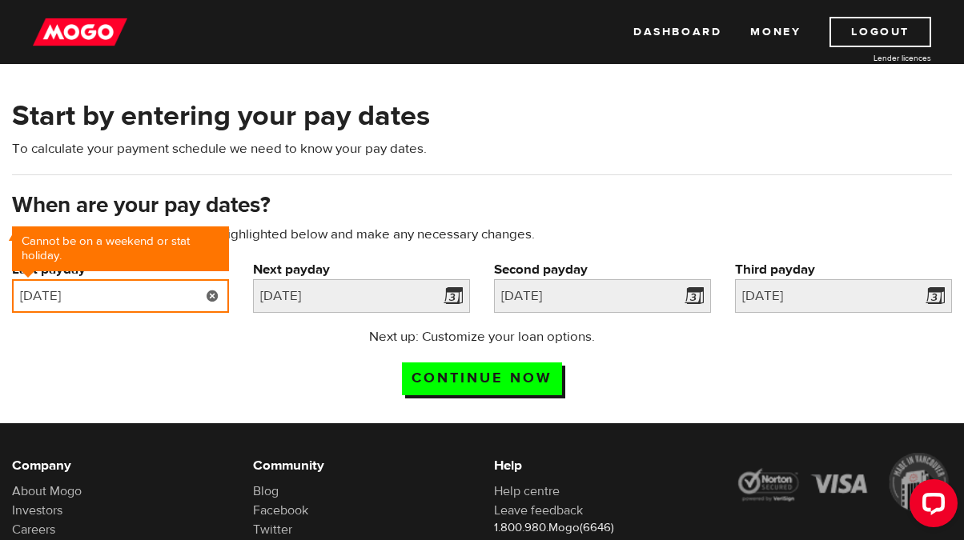
click at [146, 297] on input "2025/10/05" at bounding box center [120, 296] width 217 height 34
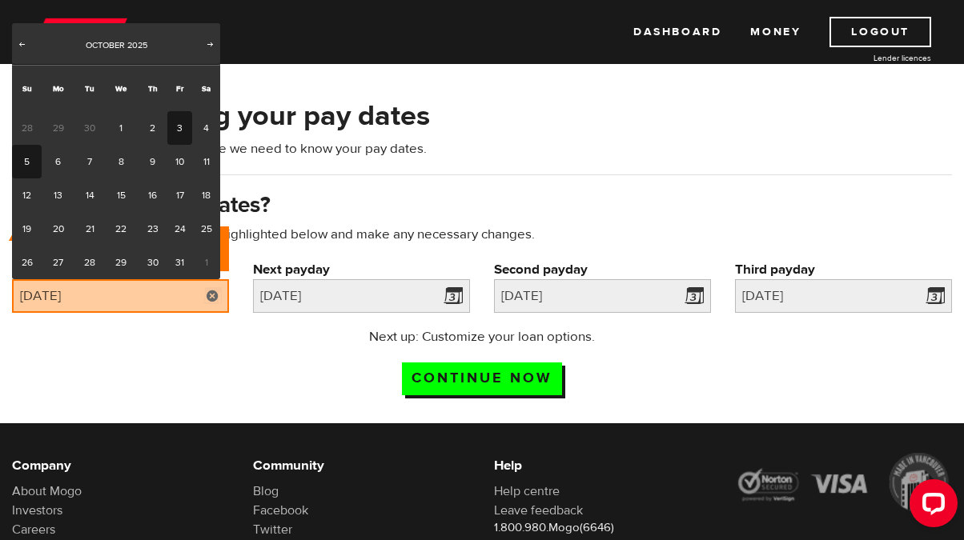
click at [174, 121] on link "3" at bounding box center [179, 128] width 25 height 34
type input "2025/10/03"
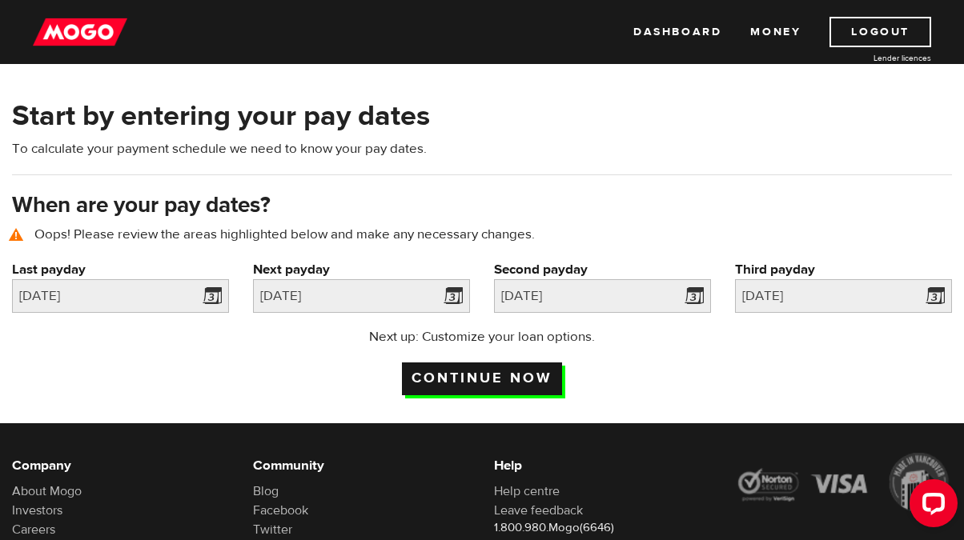
click at [448, 379] on input "Continue now" at bounding box center [482, 379] width 160 height 33
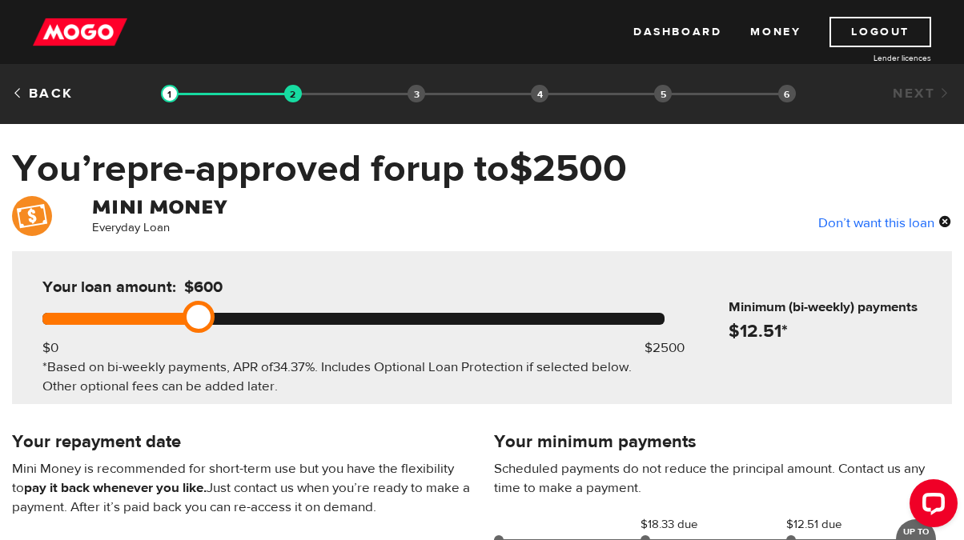
drag, startPoint x: 676, startPoint y: 319, endPoint x: 183, endPoint y: 319, distance: 493.1
click at [183, 319] on link at bounding box center [198, 317] width 32 height 32
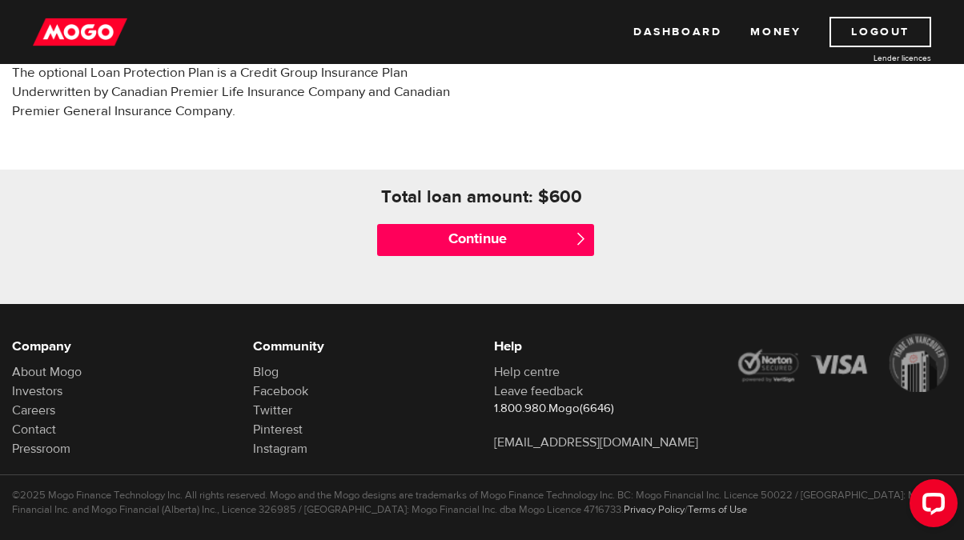
scroll to position [712, 0]
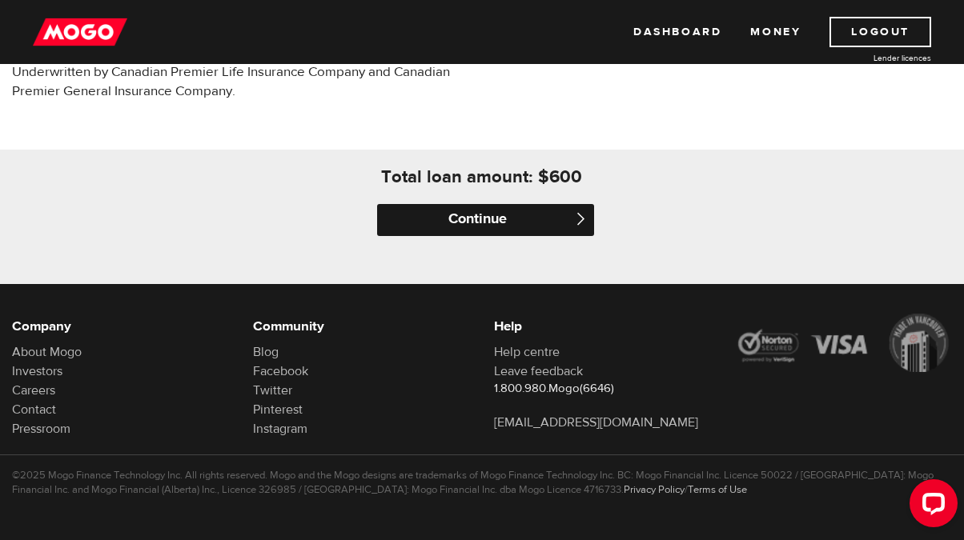
click at [528, 219] on input "Continue" at bounding box center [485, 220] width 217 height 32
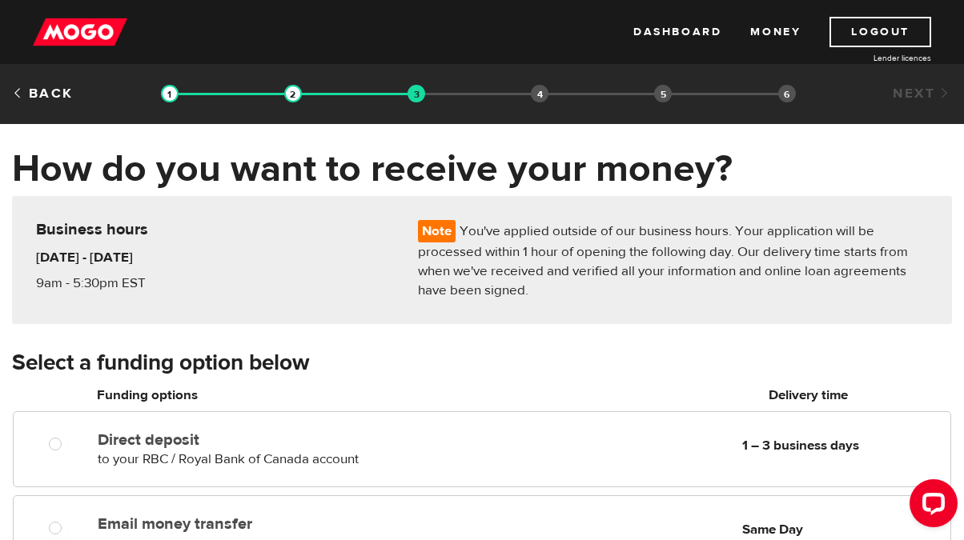
scroll to position [133, 0]
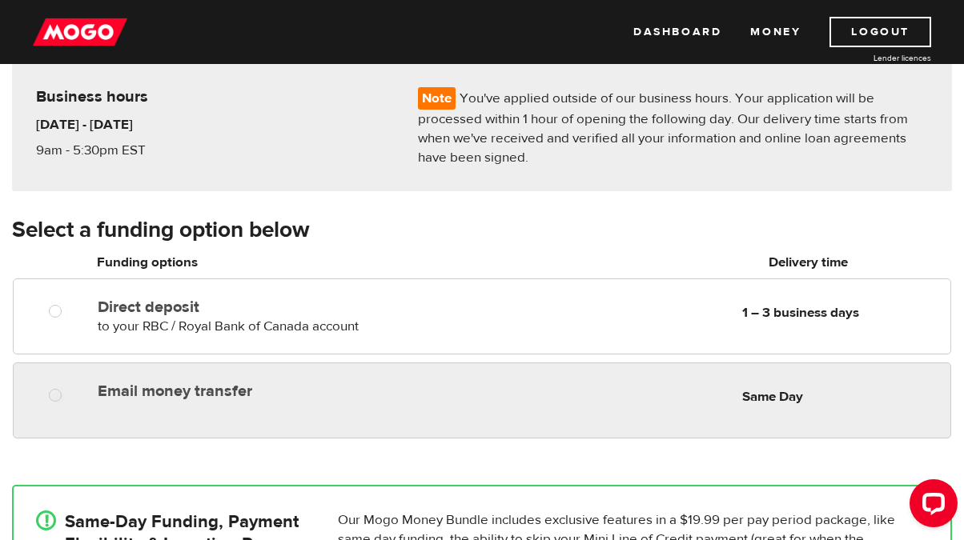
radio input "true"
click at [203, 393] on label "Email money transfer" at bounding box center [270, 391] width 345 height 19
click at [69, 393] on input "Email money transfer" at bounding box center [59, 397] width 20 height 20
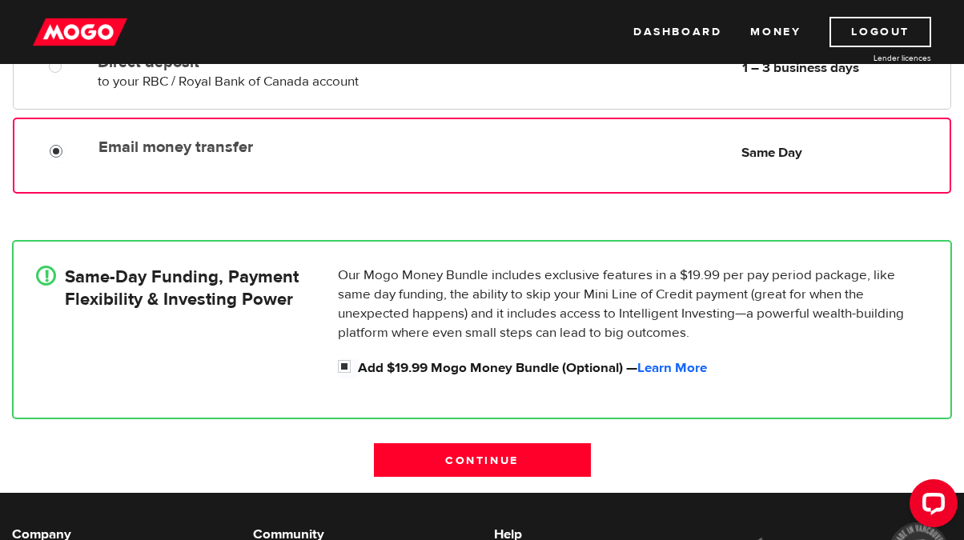
scroll to position [400, 0]
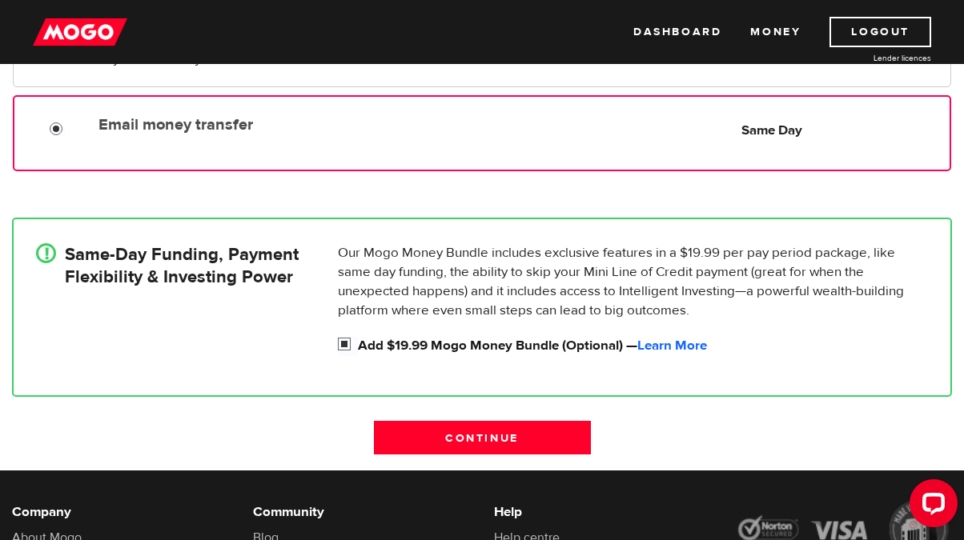
click at [347, 339] on input "Add $19.99 Mogo Money Bundle (Optional) — Learn More" at bounding box center [348, 346] width 20 height 20
checkbox input "false"
radio input "false"
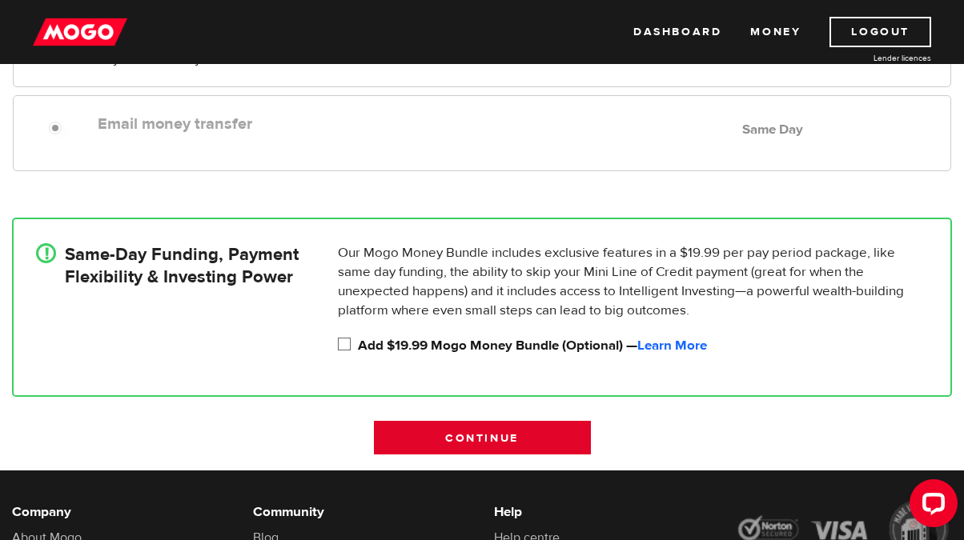
click at [475, 436] on input "Continue" at bounding box center [482, 438] width 217 height 34
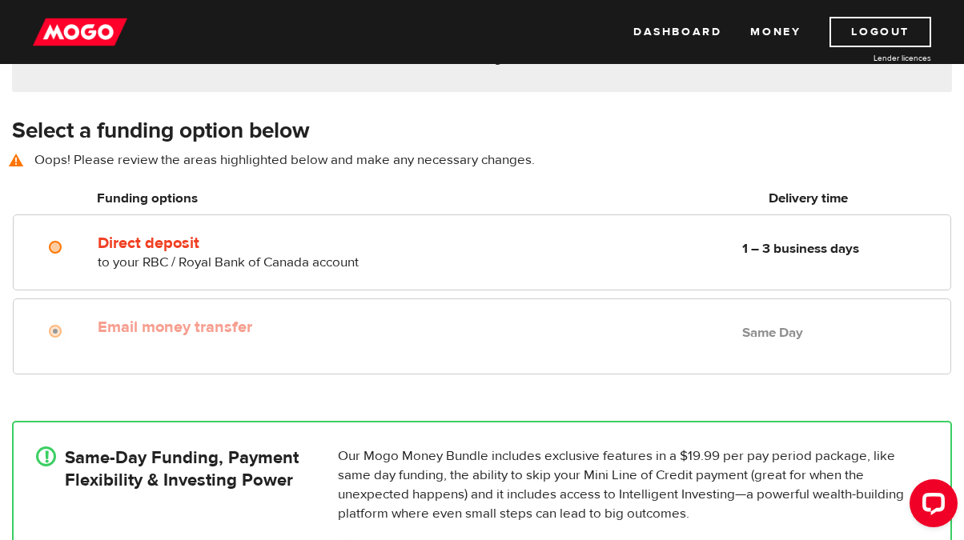
scroll to position [230, 0]
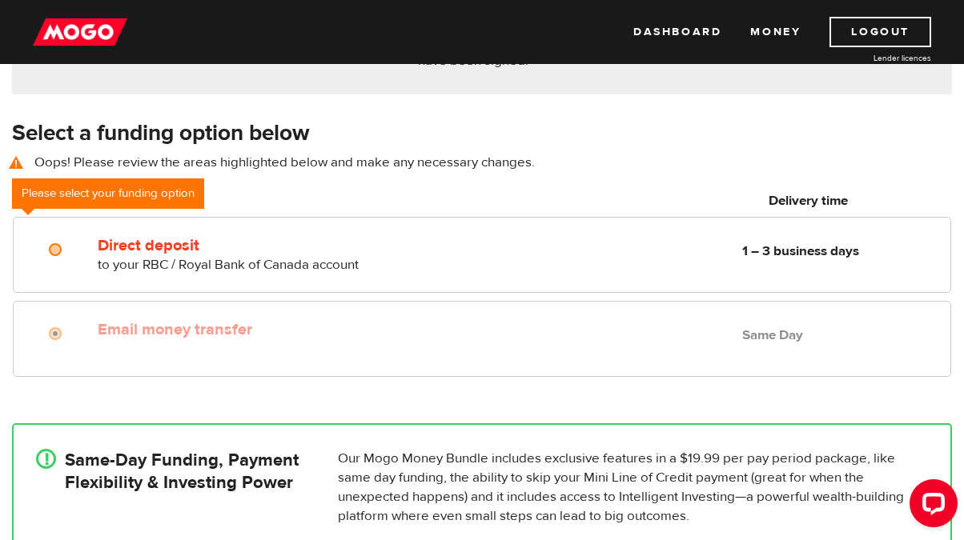
click at [144, 329] on label "Email money transfer" at bounding box center [270, 329] width 345 height 19
click at [74, 340] on div at bounding box center [60, 336] width 91 height 20
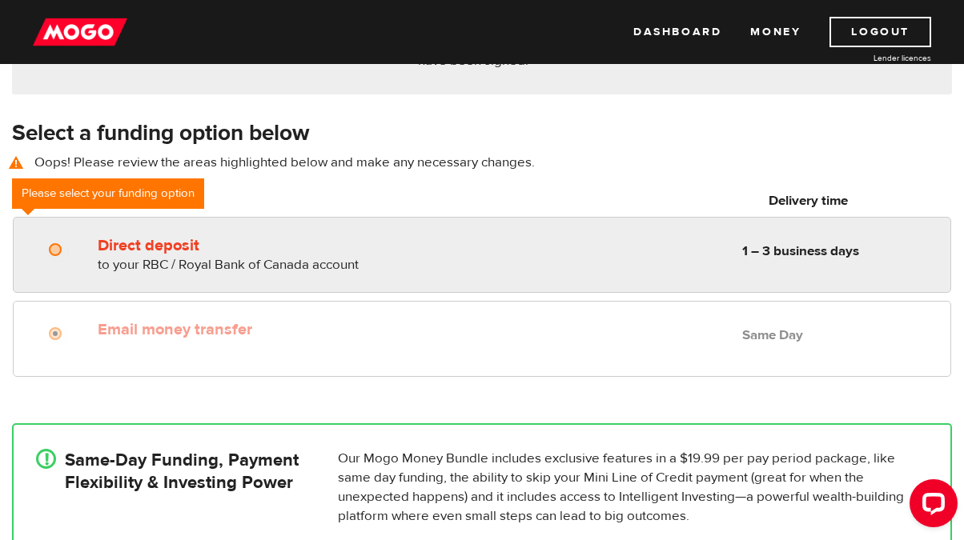
radio input "true"
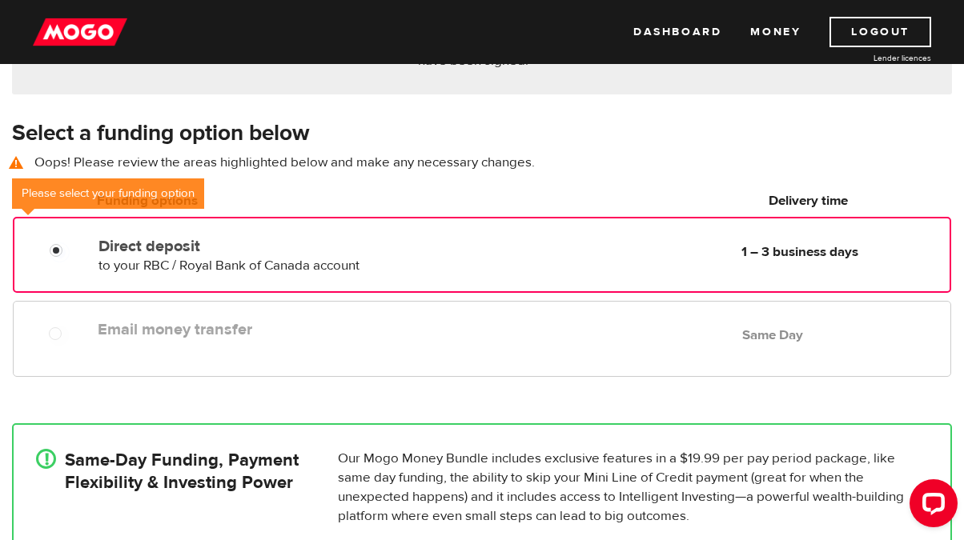
click at [82, 258] on div at bounding box center [61, 253] width 90 height 20
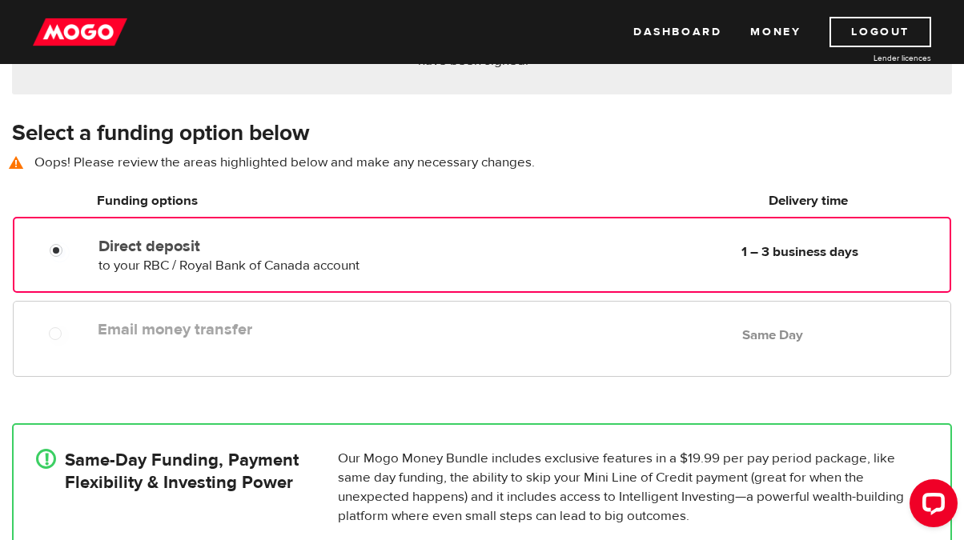
click at [74, 334] on div at bounding box center [60, 336] width 91 height 20
click at [55, 323] on div at bounding box center [52, 330] width 91 height 32
